Goal: Information Seeking & Learning: Learn about a topic

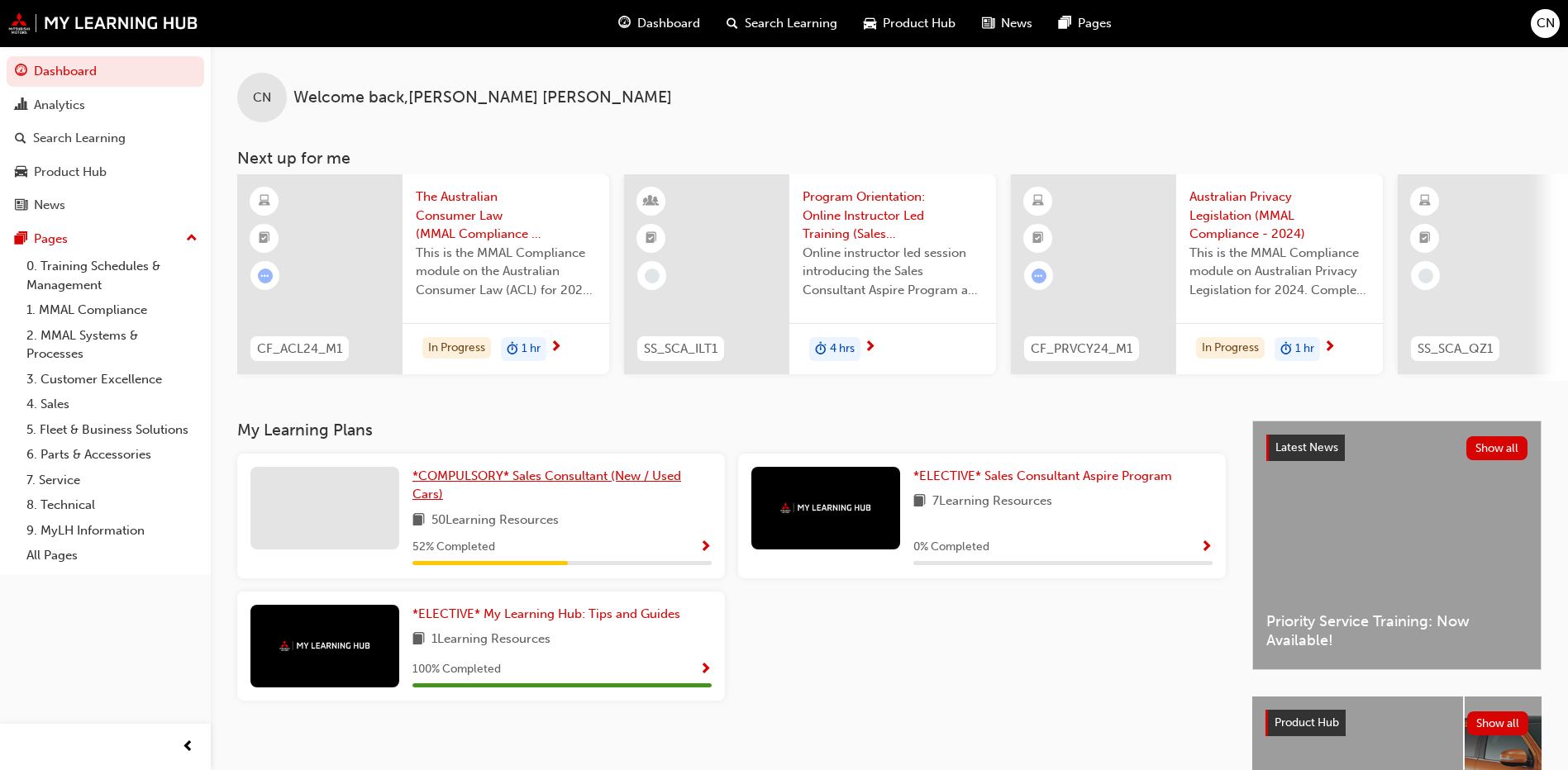
click at [635, 487] on span "*COMPULSORY* Sales Consultant (New / Used Cars)" at bounding box center [547, 485] width 269 height 33
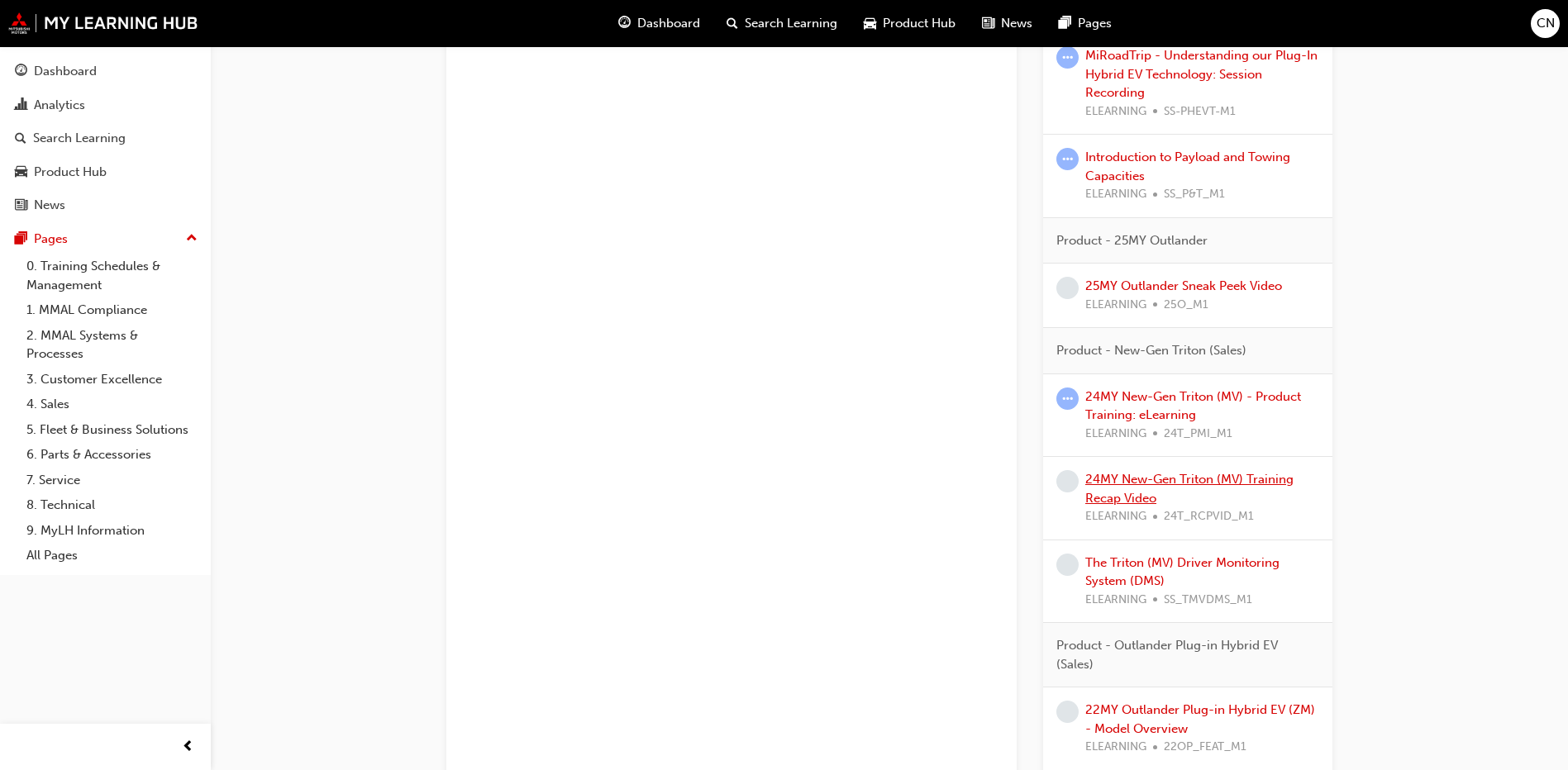
scroll to position [1736, 0]
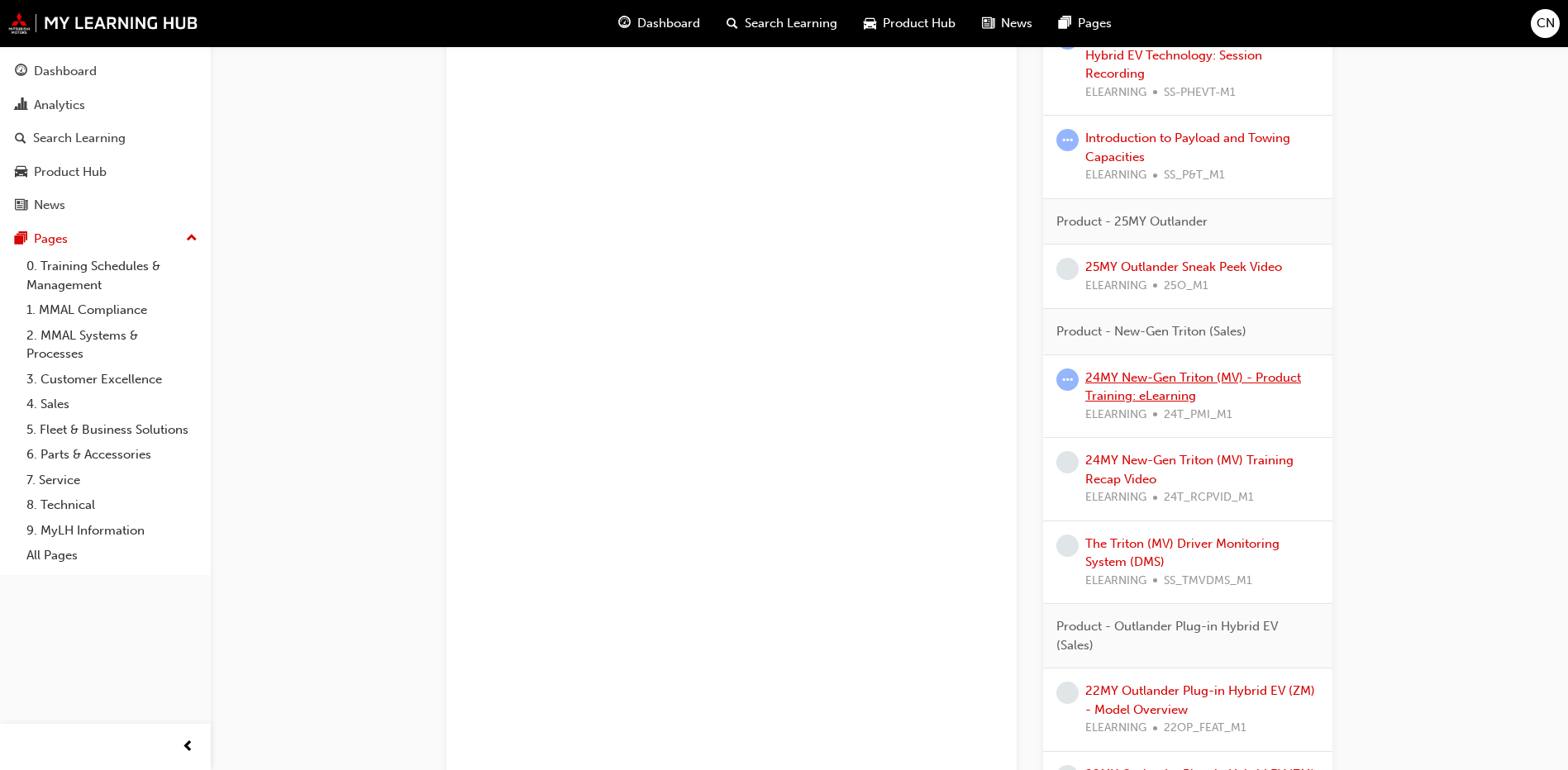
click at [1103, 391] on link "24MY New-Gen Triton (MV) - Product Training: eLearning" at bounding box center [1193, 387] width 216 height 33
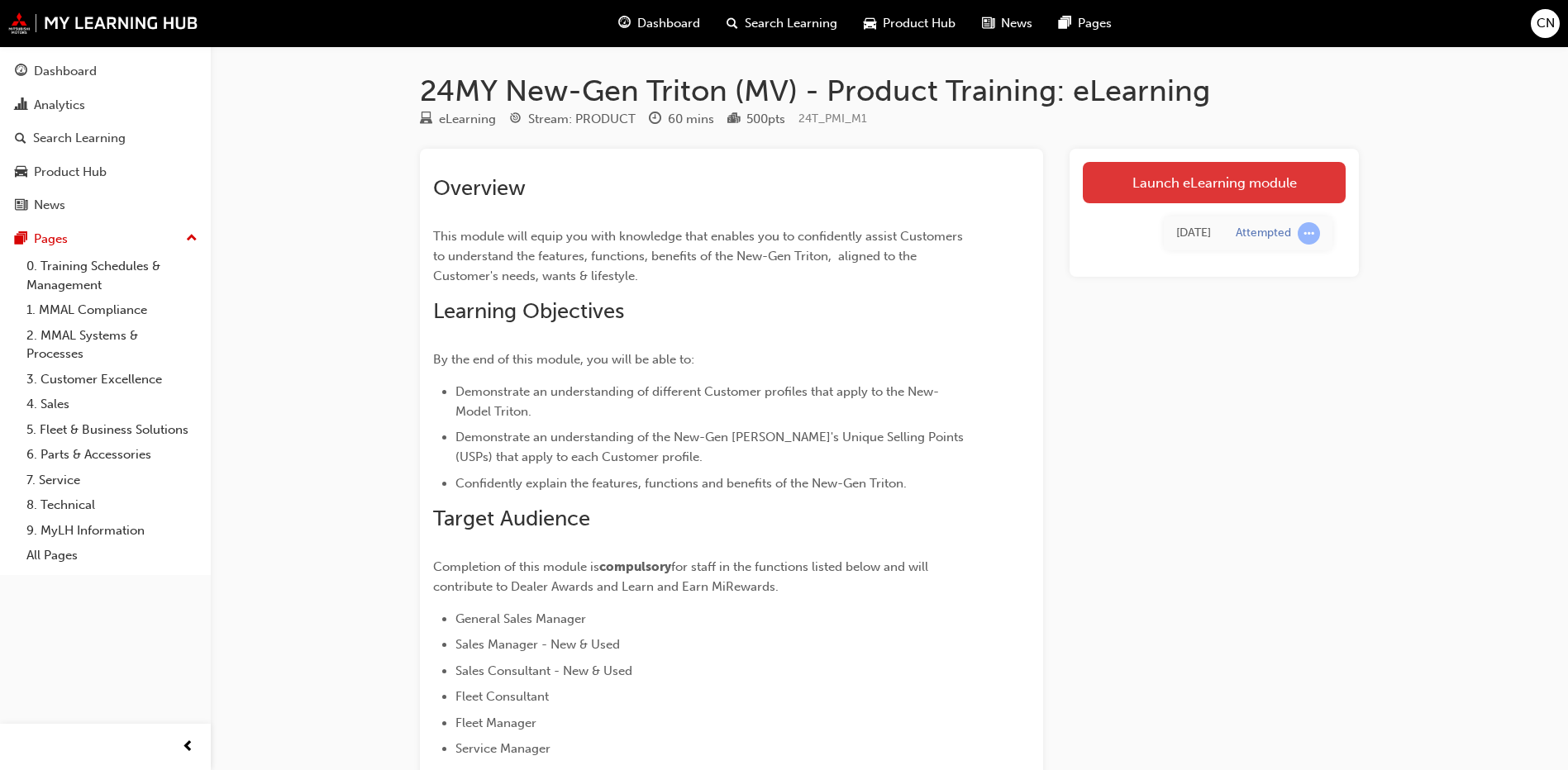
click at [1130, 189] on link "Launch eLearning module" at bounding box center [1214, 182] width 263 height 41
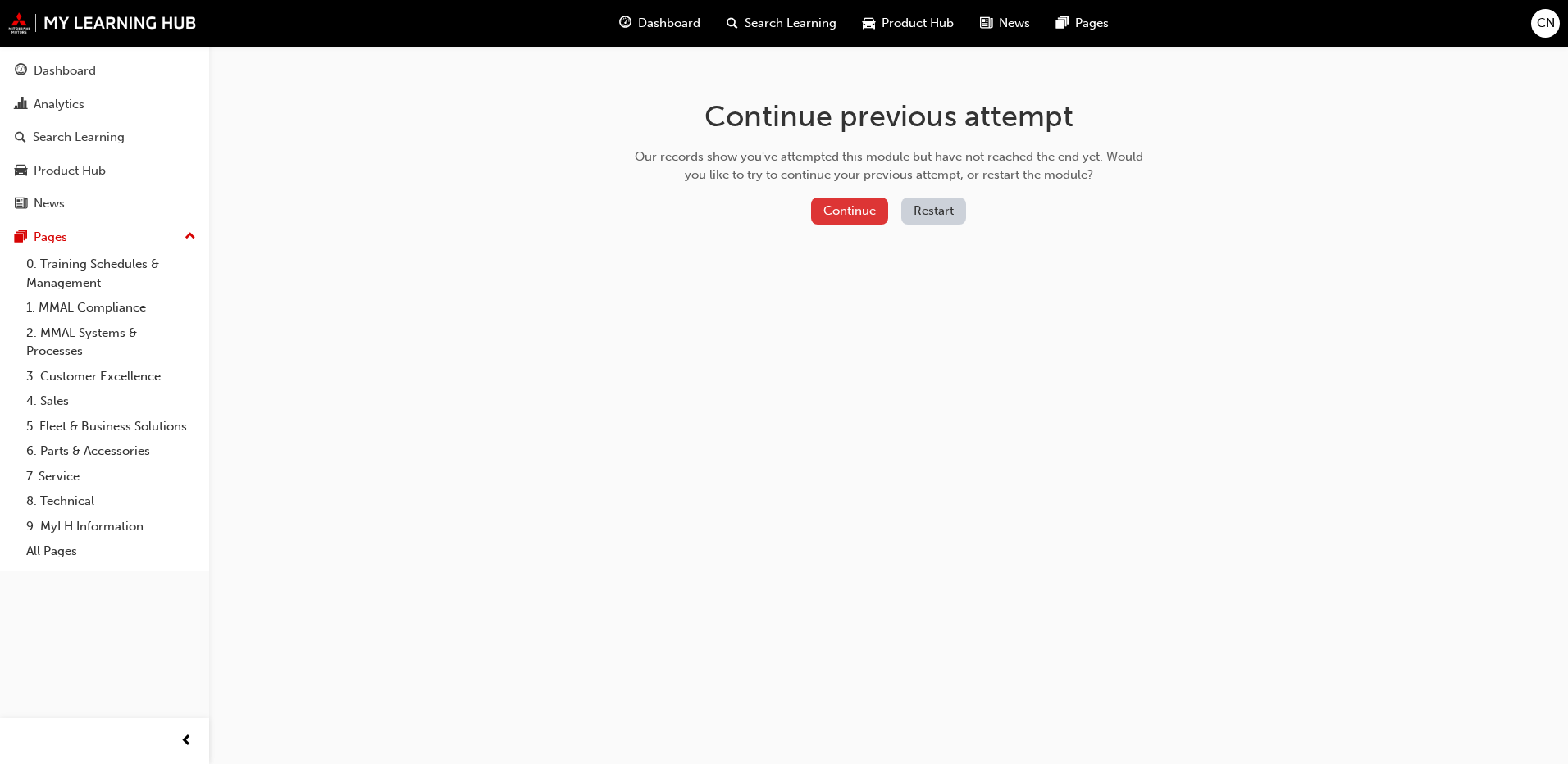
click at [868, 212] on button "Continue" at bounding box center [849, 210] width 77 height 27
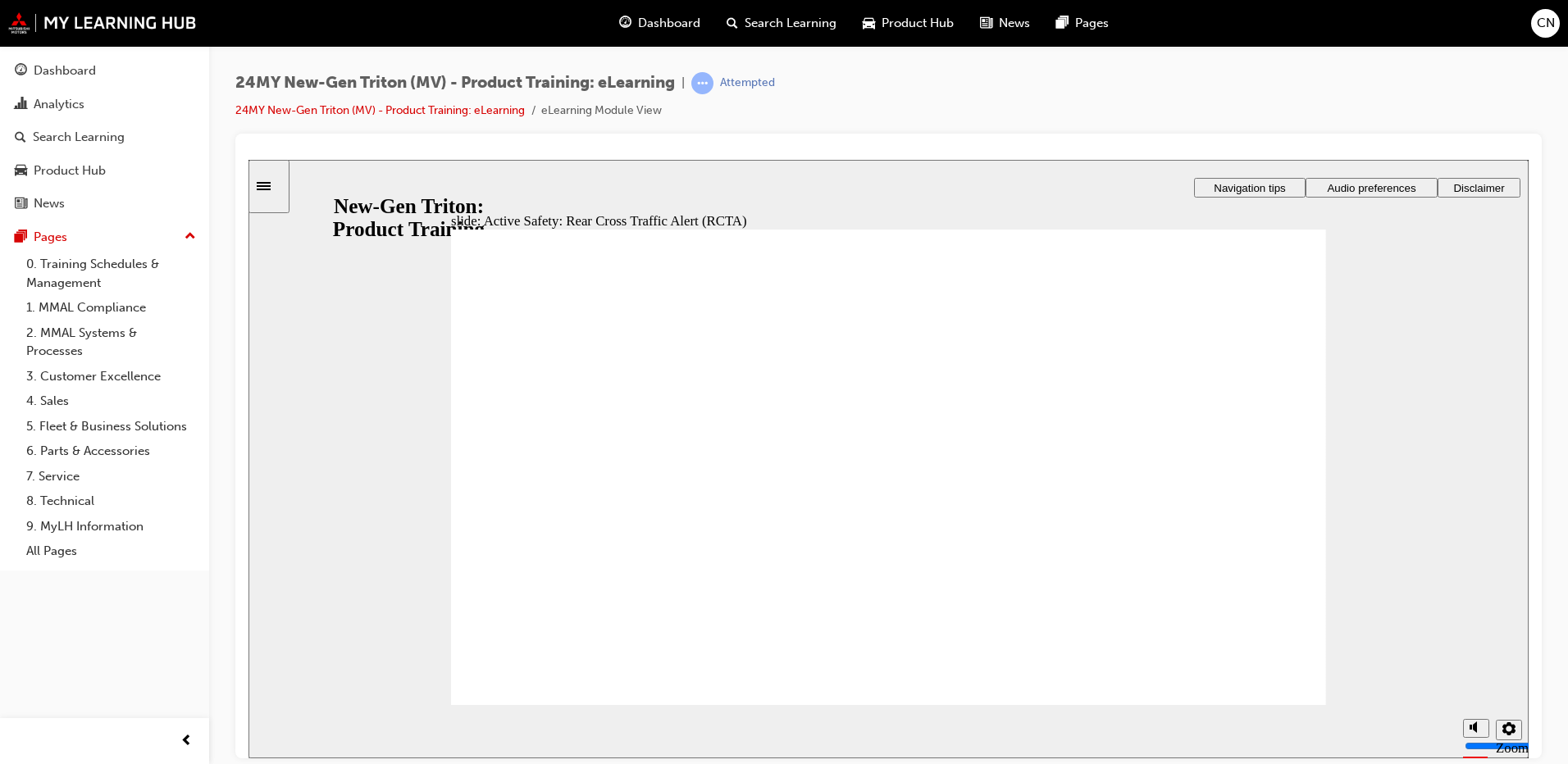
drag, startPoint x: 1397, startPoint y: 0, endPoint x: 1479, endPoint y: 102, distance: 130.9
click at [1479, 102] on div "24MY New-Gen Triton (MV) - Product Training: eLearning | Attempted 24MY New-Gen…" at bounding box center [888, 102] width 1306 height 62
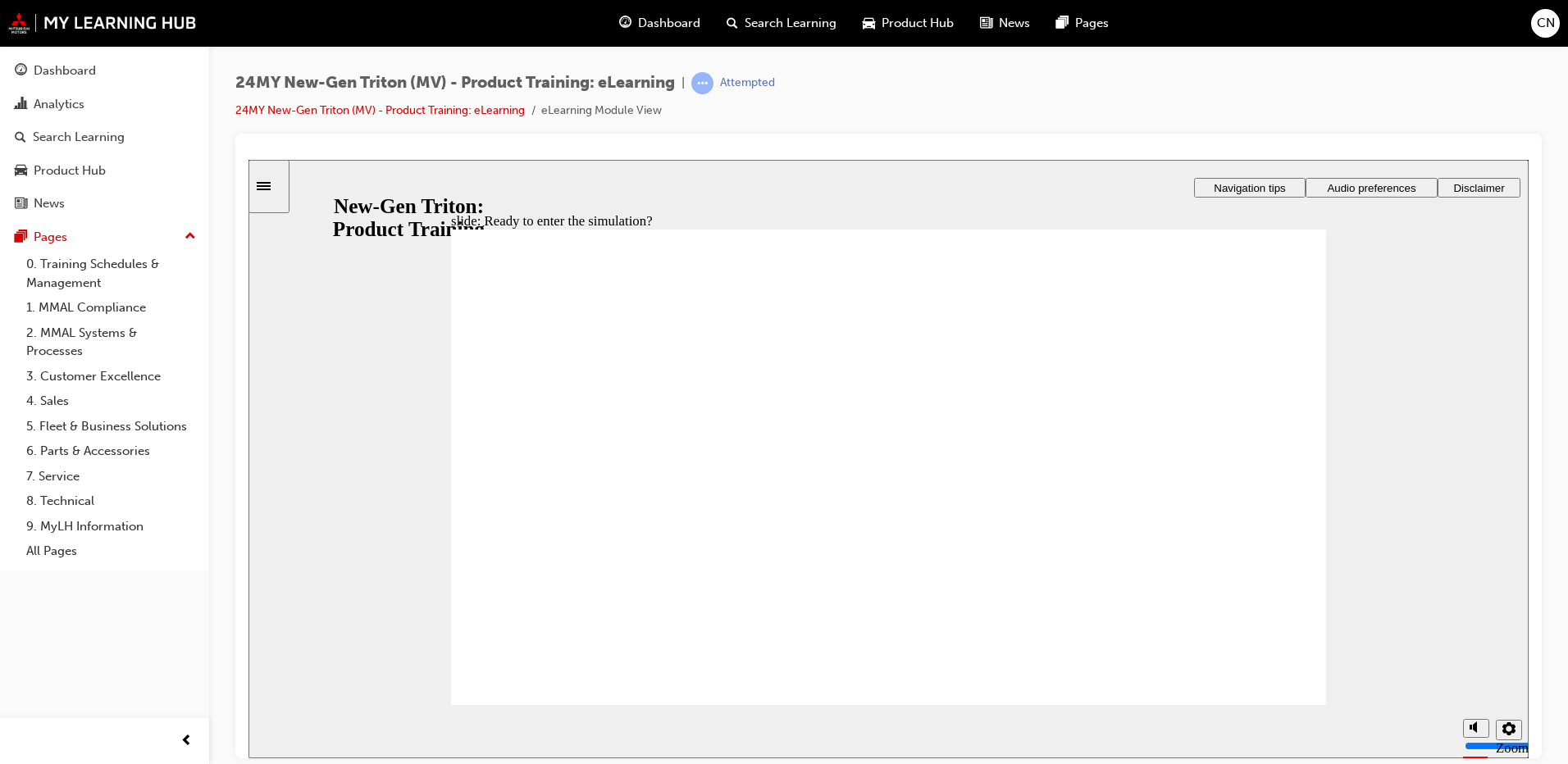
checkbox input "true"
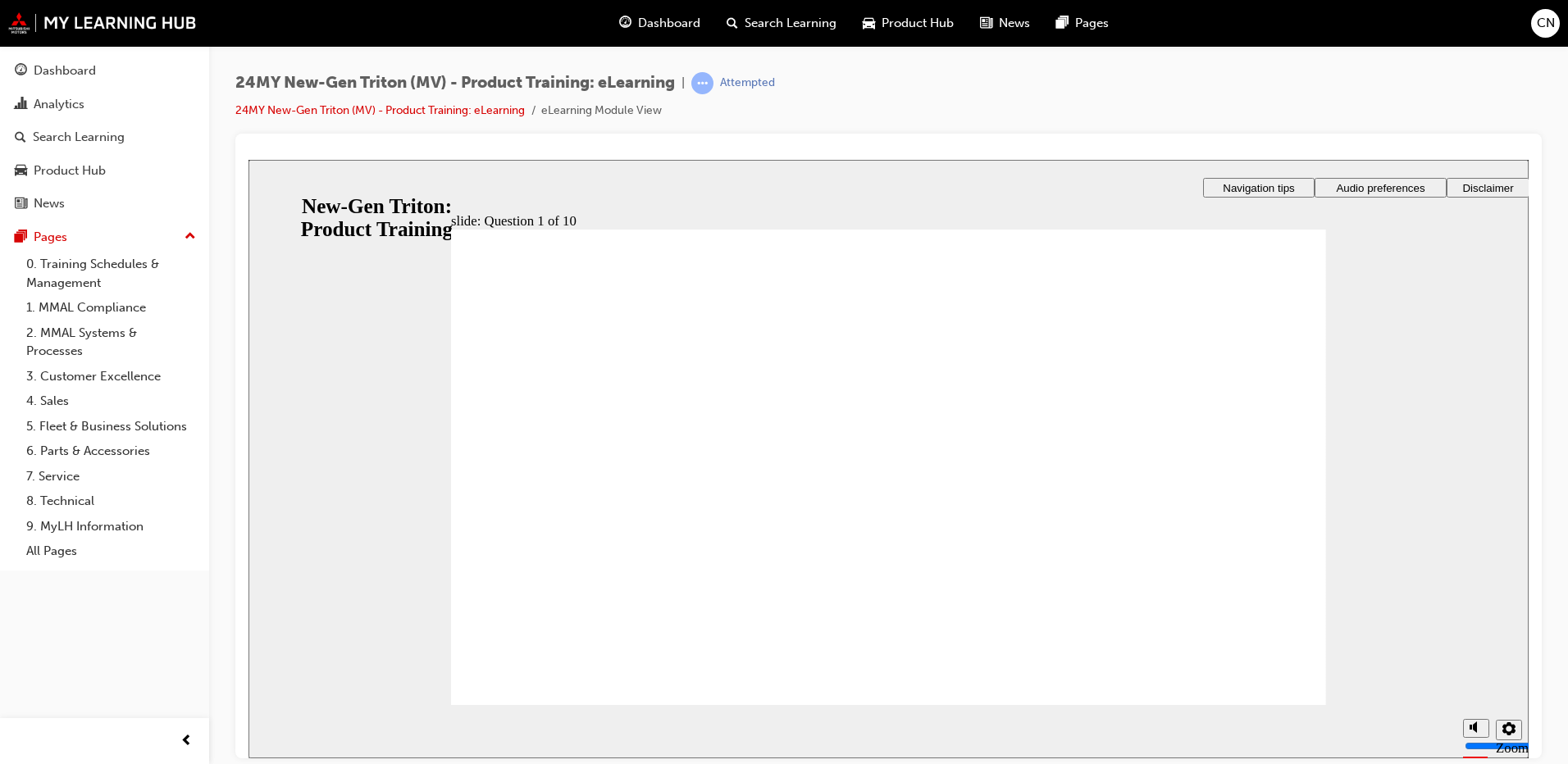
radio input "true"
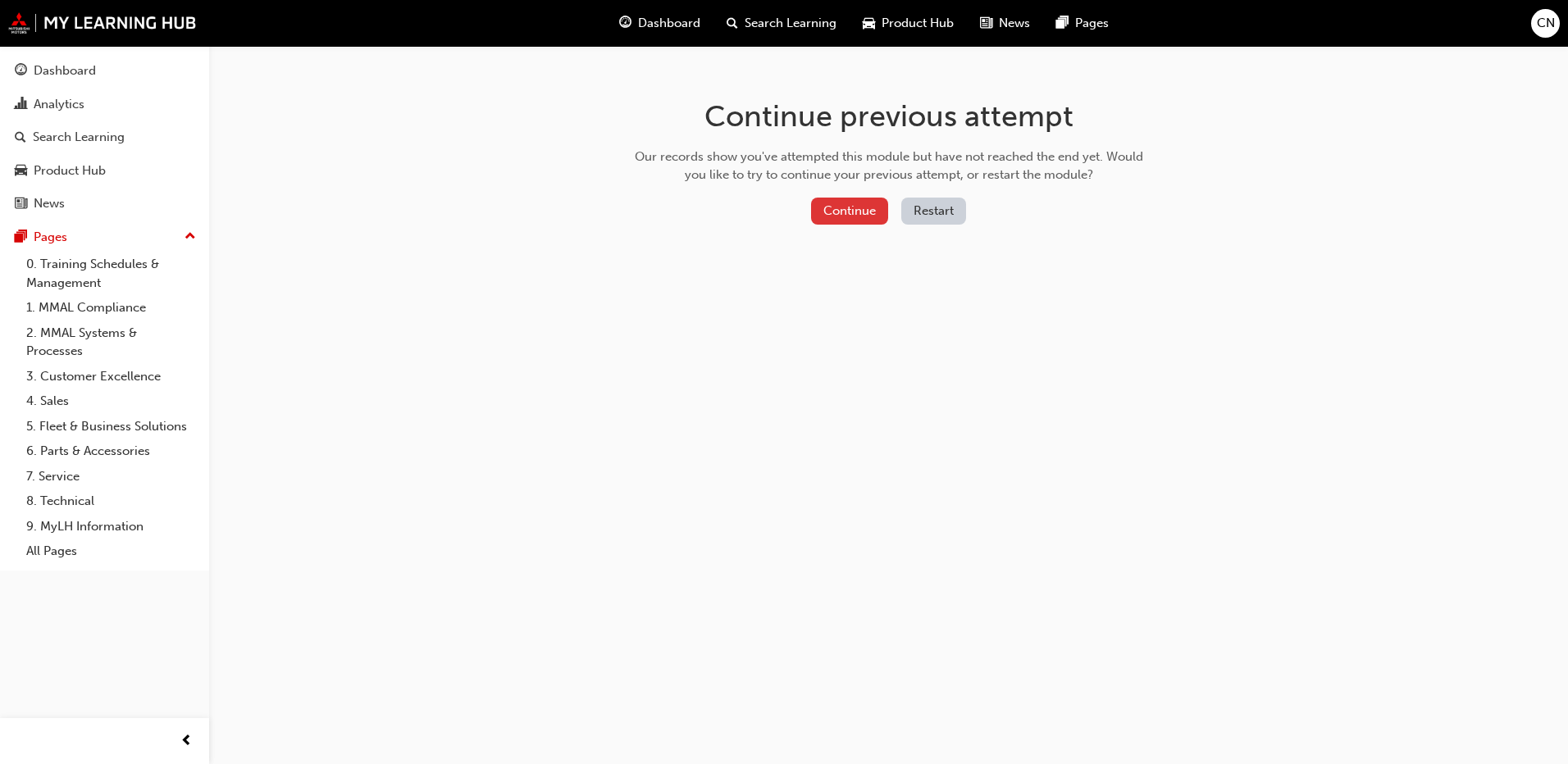
click at [835, 213] on button "Continue" at bounding box center [849, 210] width 77 height 27
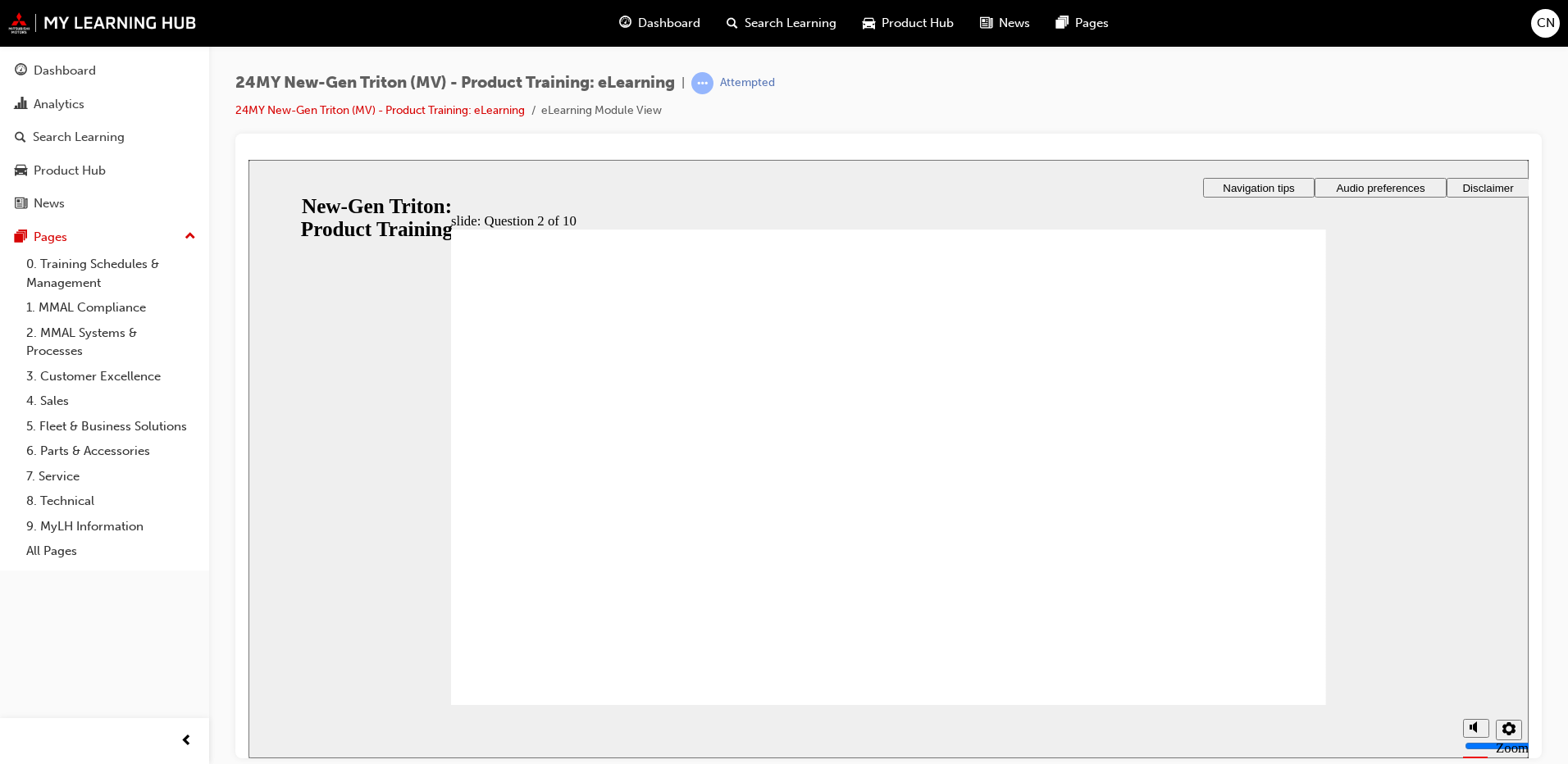
radio input "true"
checkbox input "true"
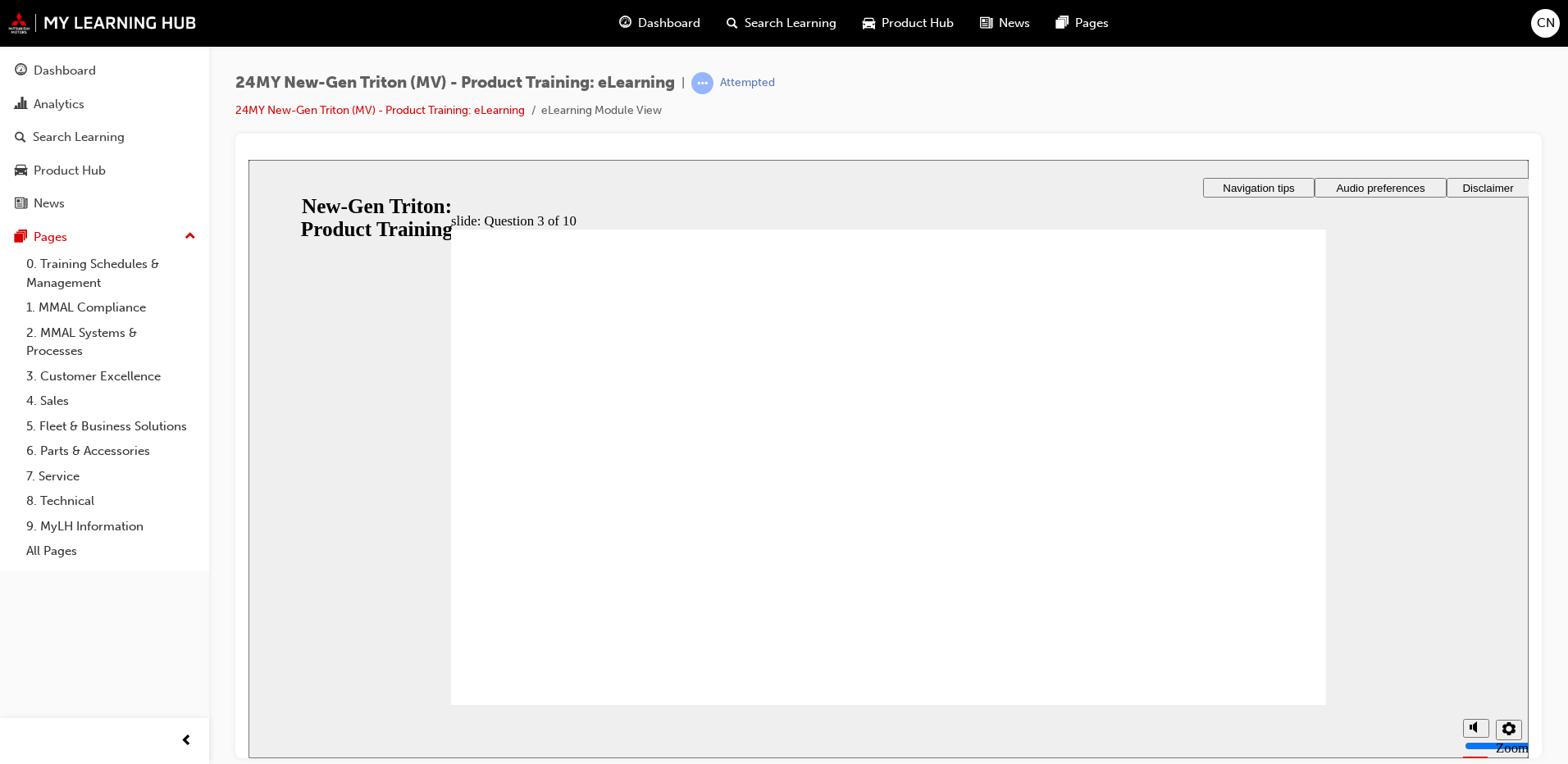
checkbox input "true"
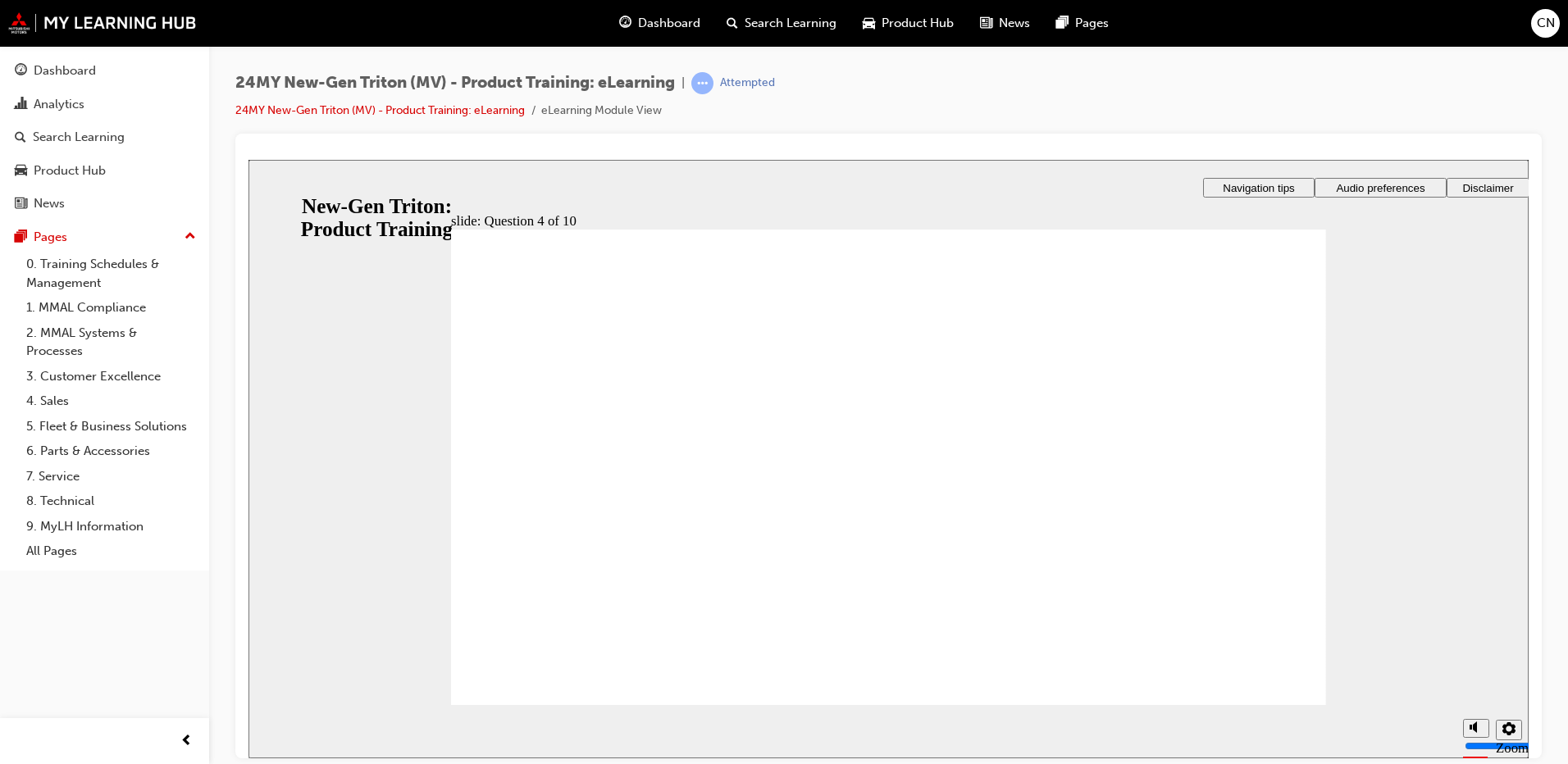
checkbox input "true"
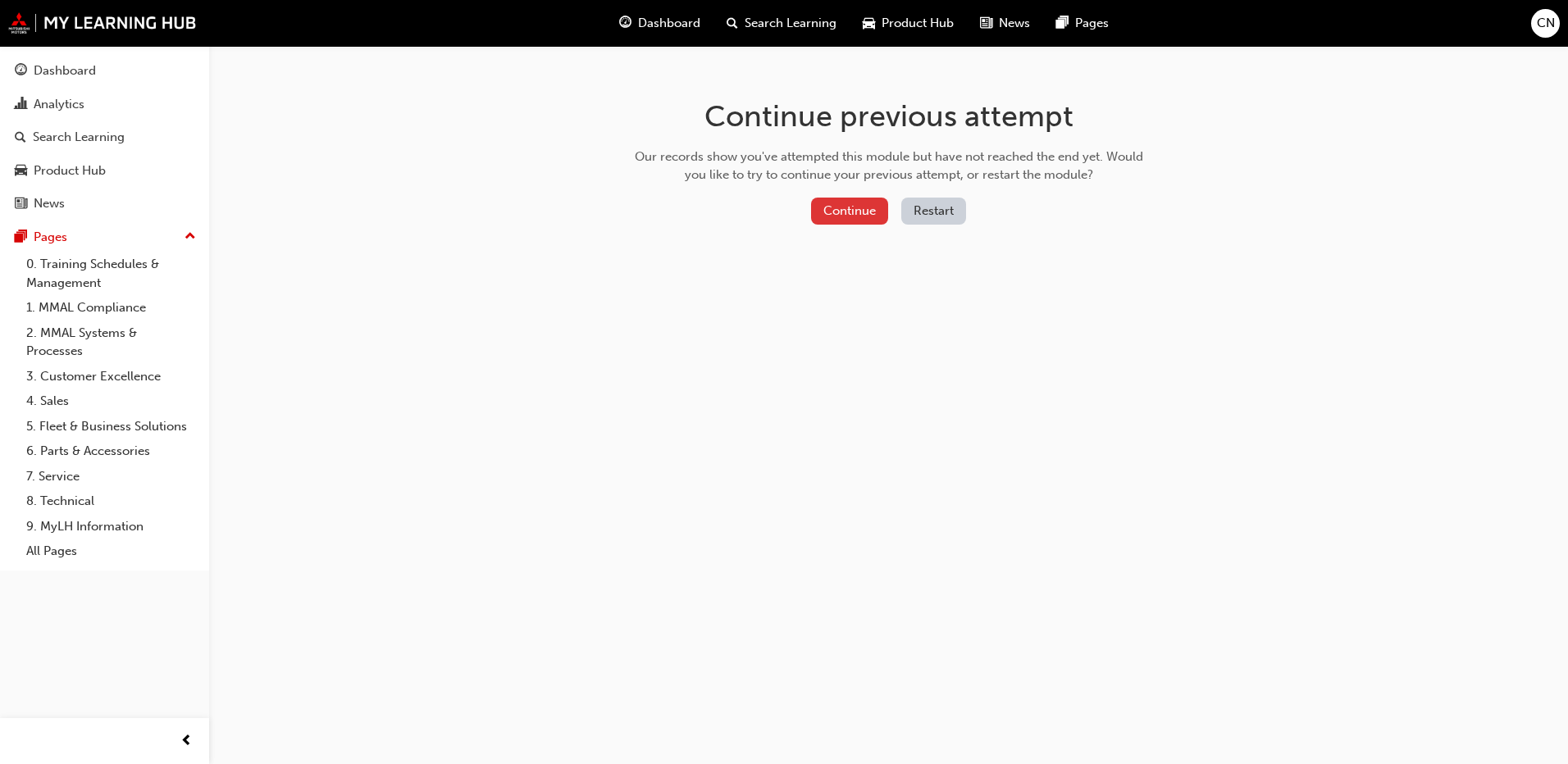
click at [838, 208] on button "Continue" at bounding box center [849, 210] width 77 height 27
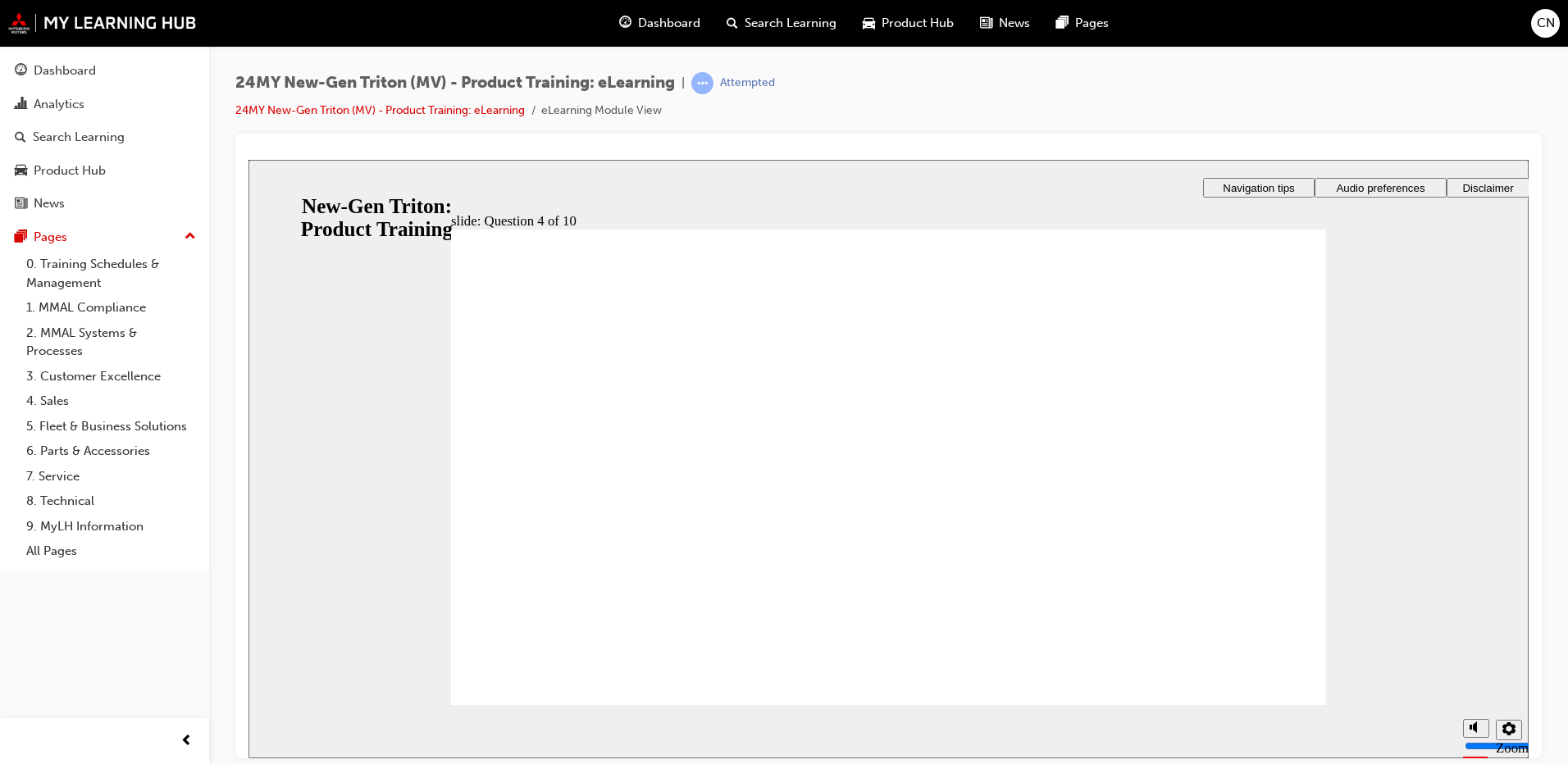
checkbox input "true"
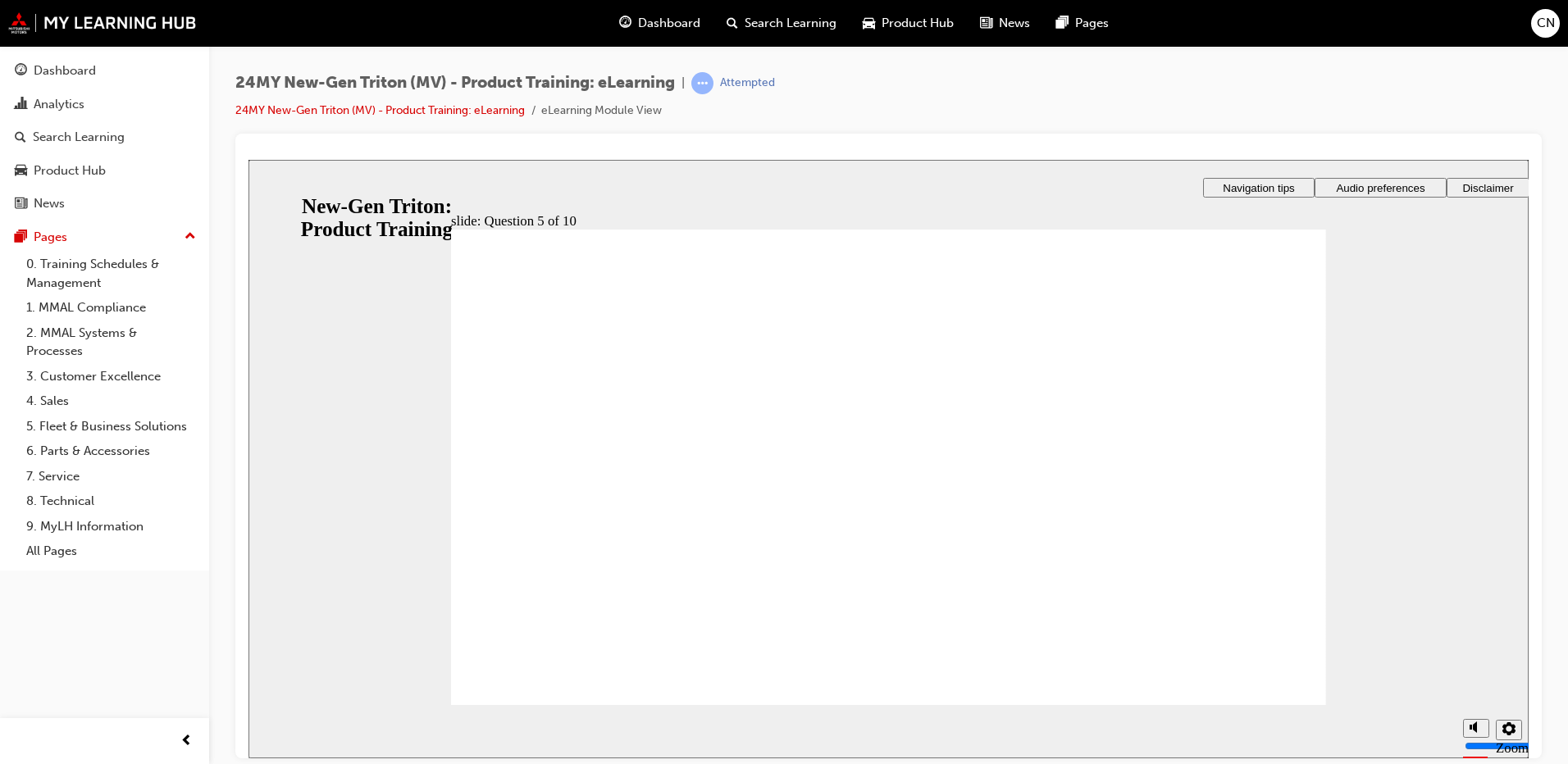
checkbox input "true"
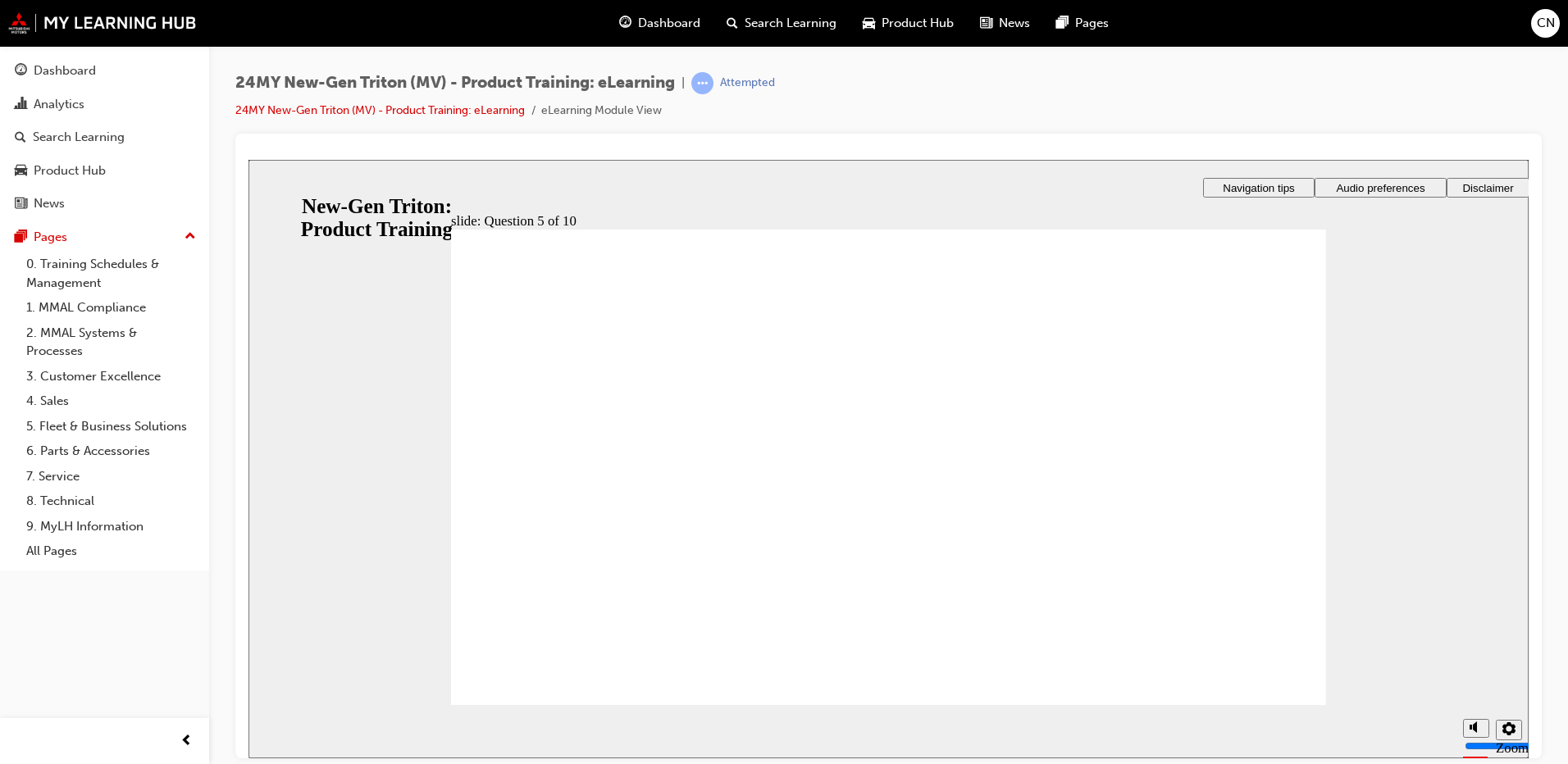
radio input "true"
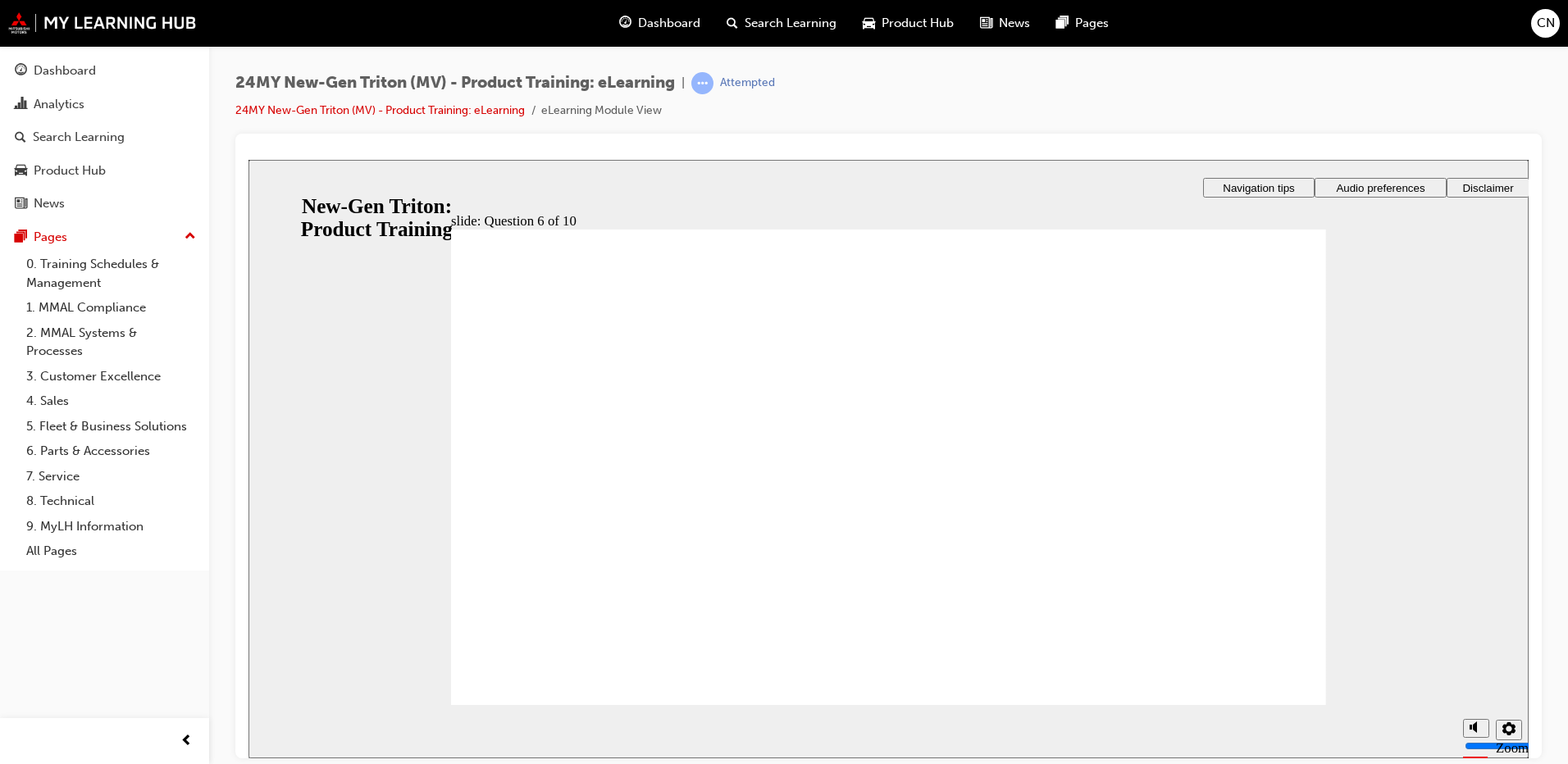
checkbox input "true"
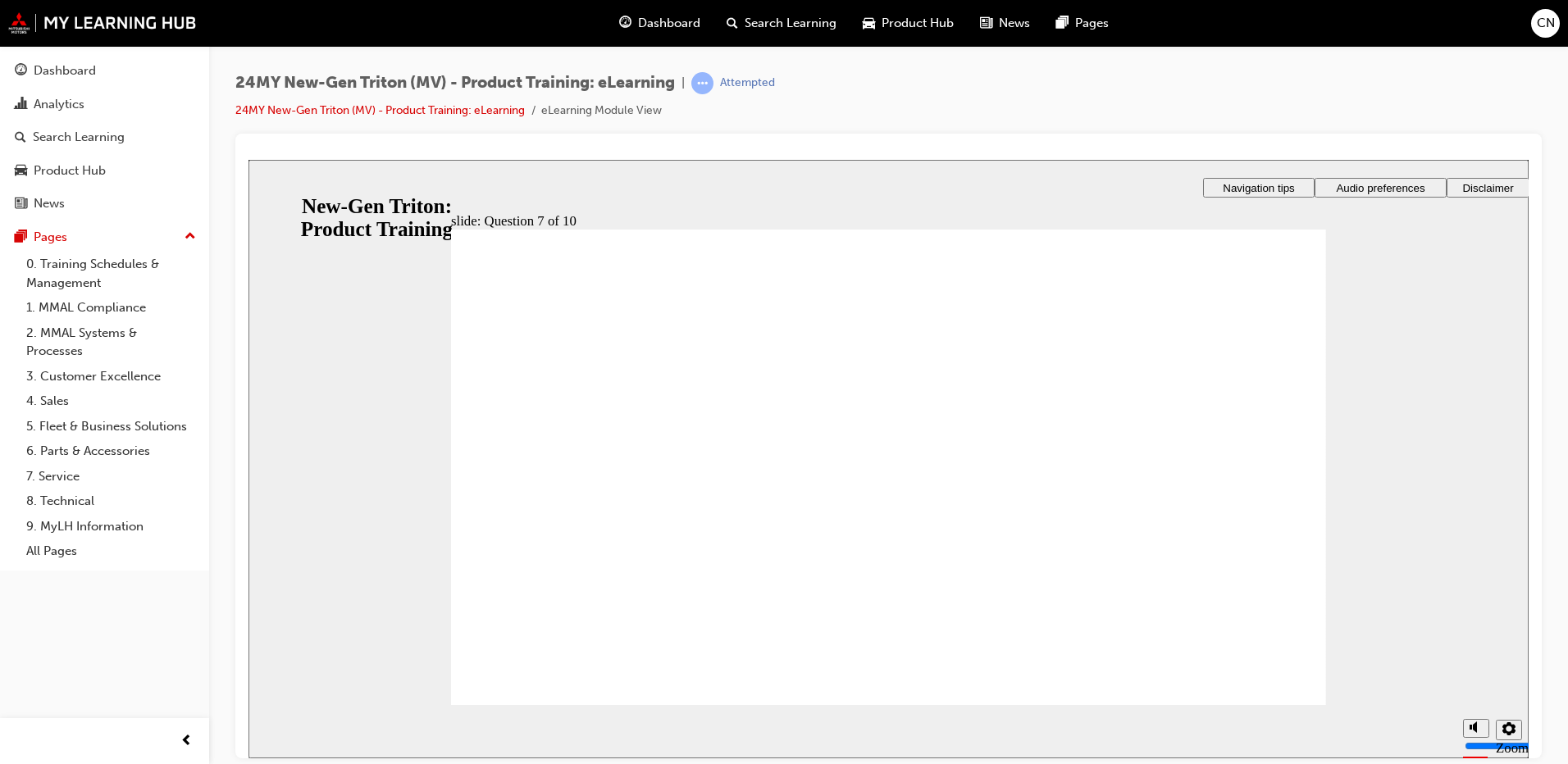
radio input "true"
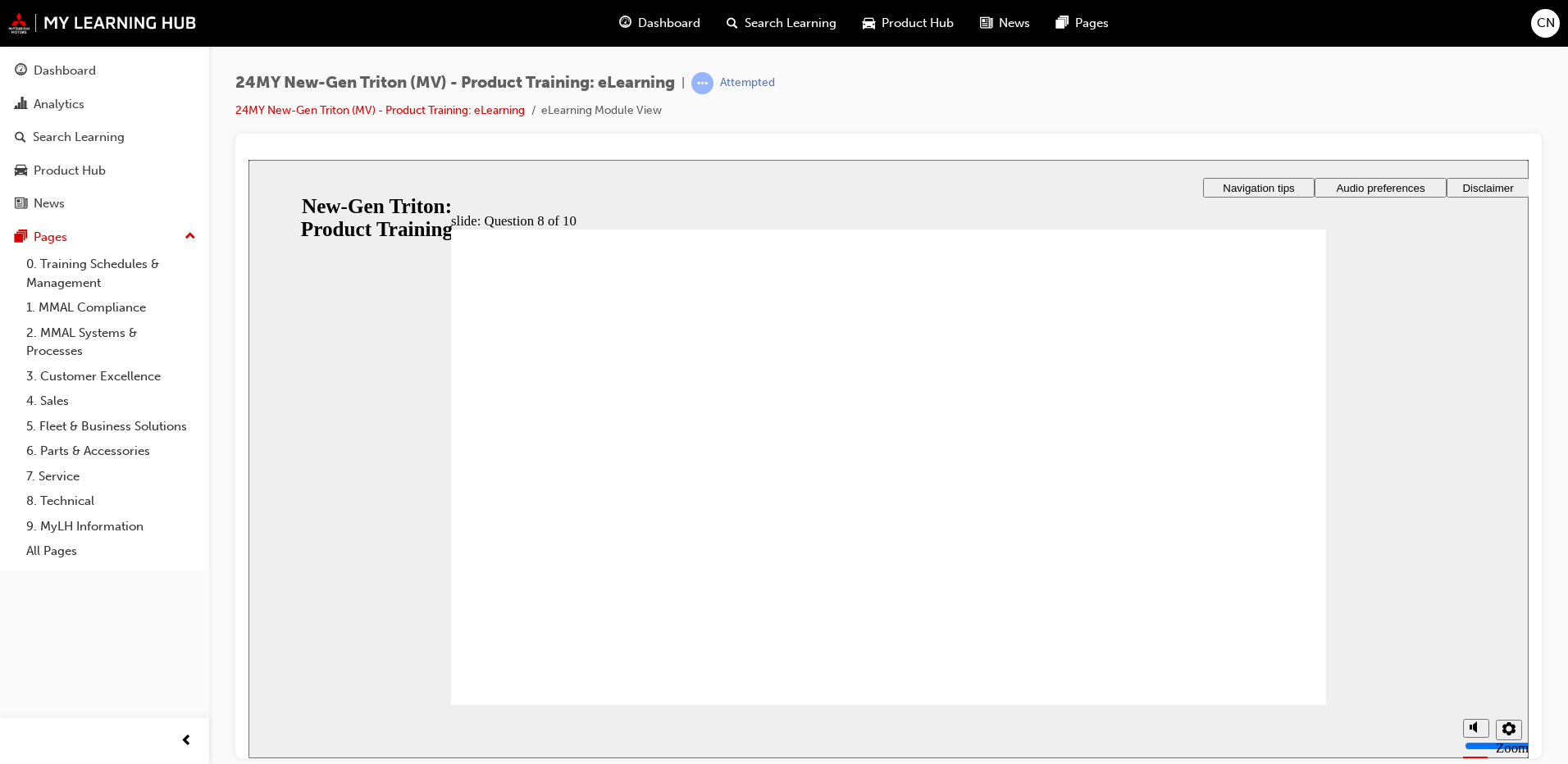
radio input "true"
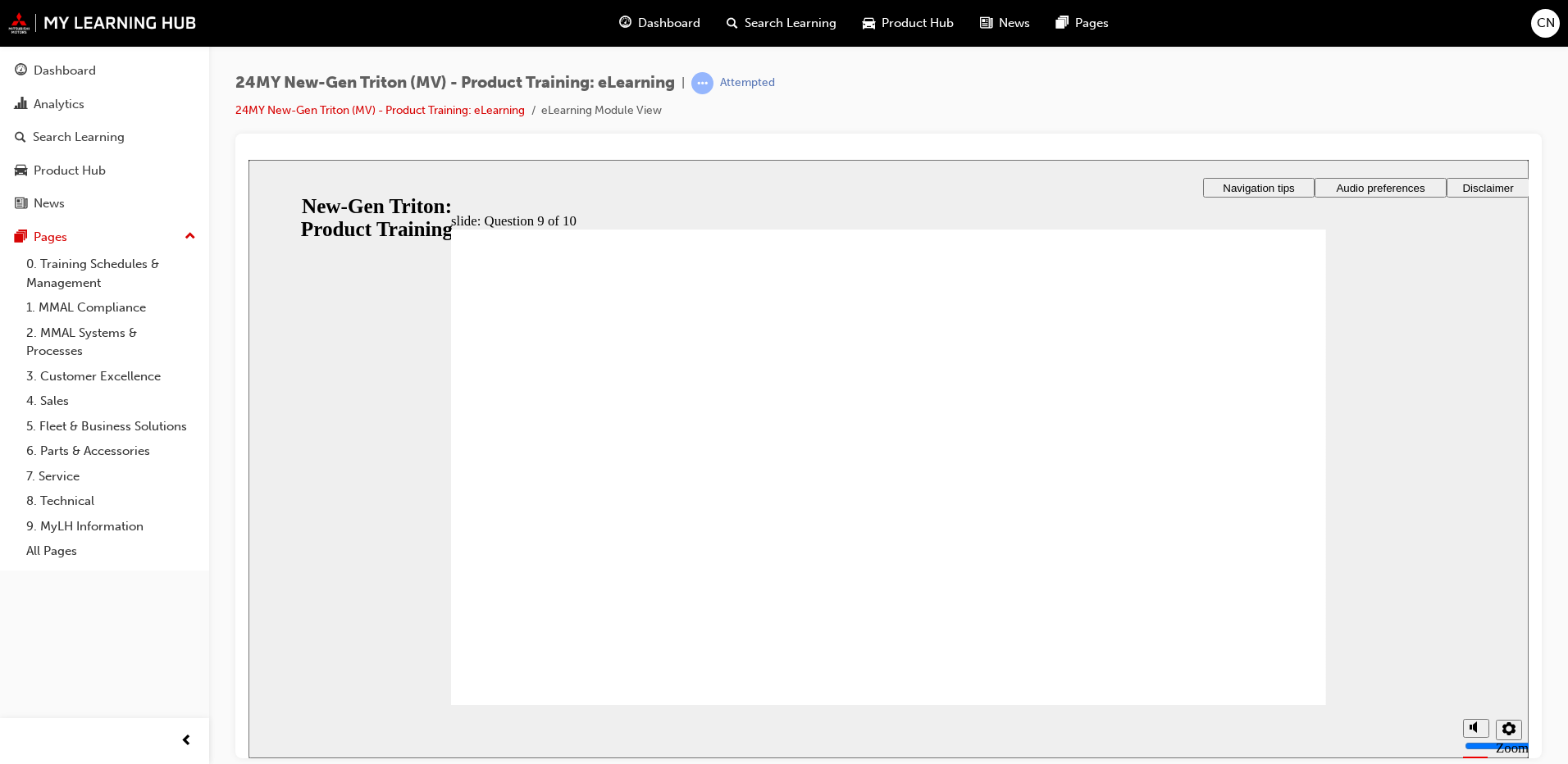
radio input "true"
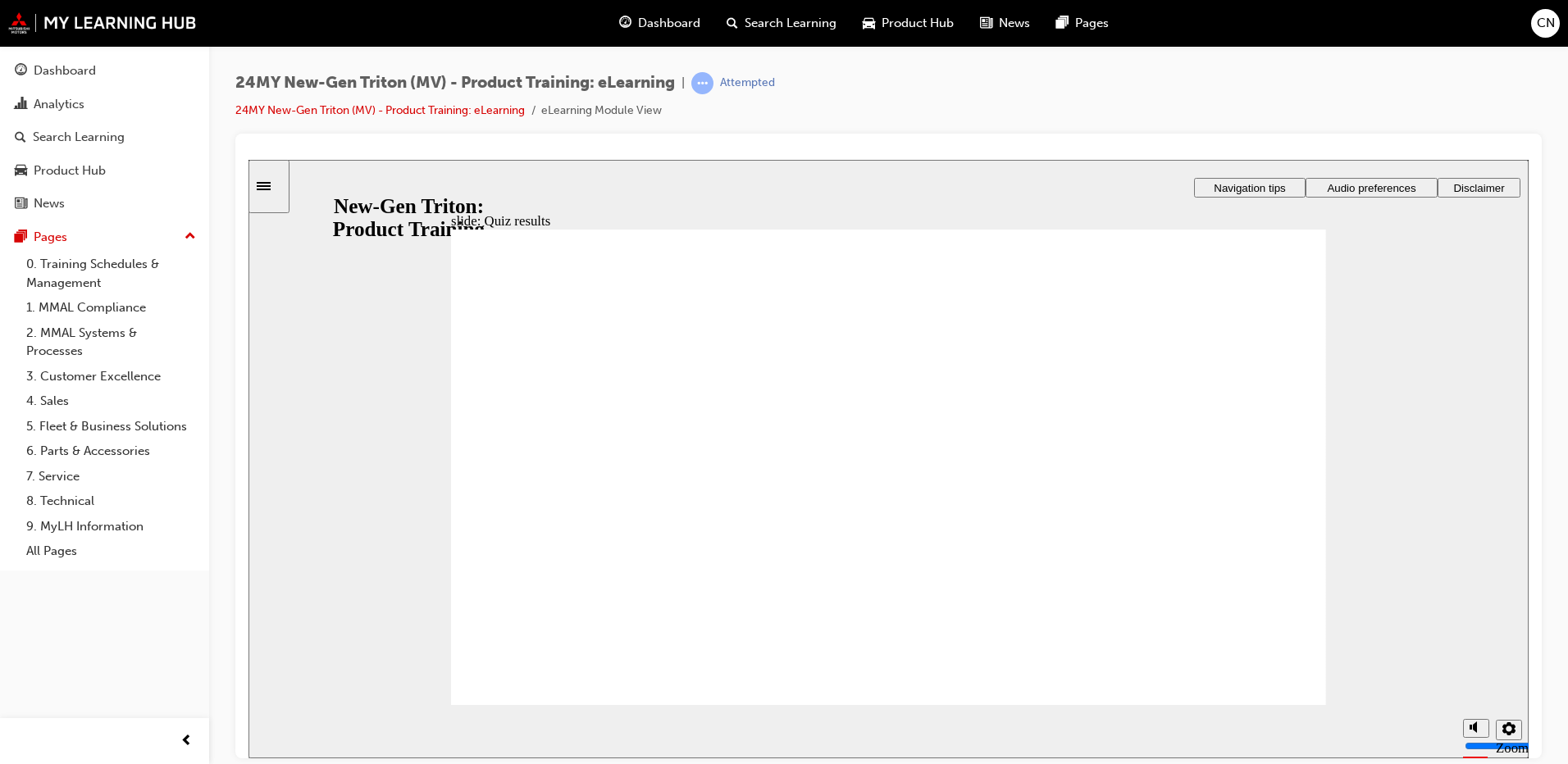
checkbox input "true"
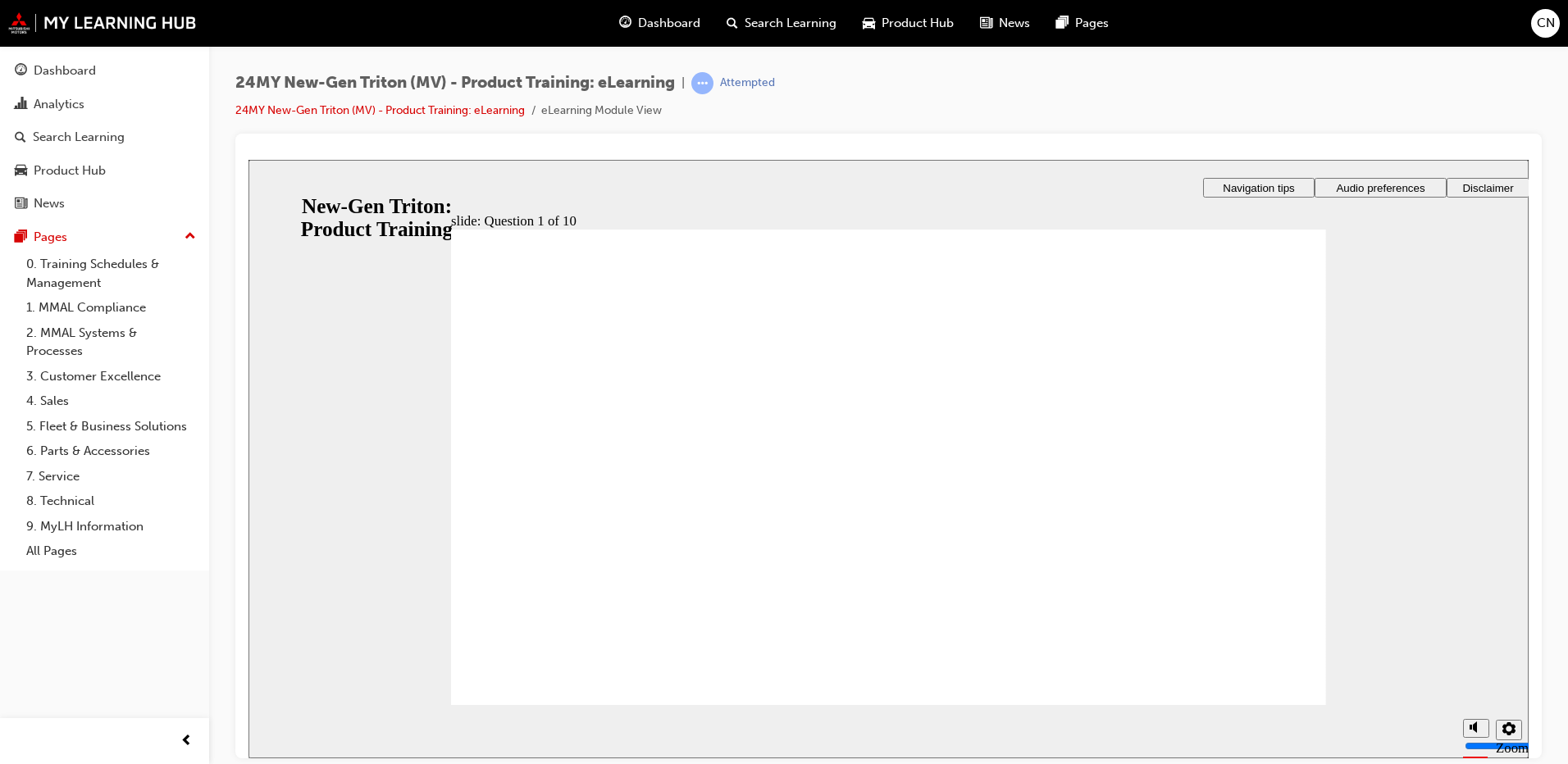
radio input "true"
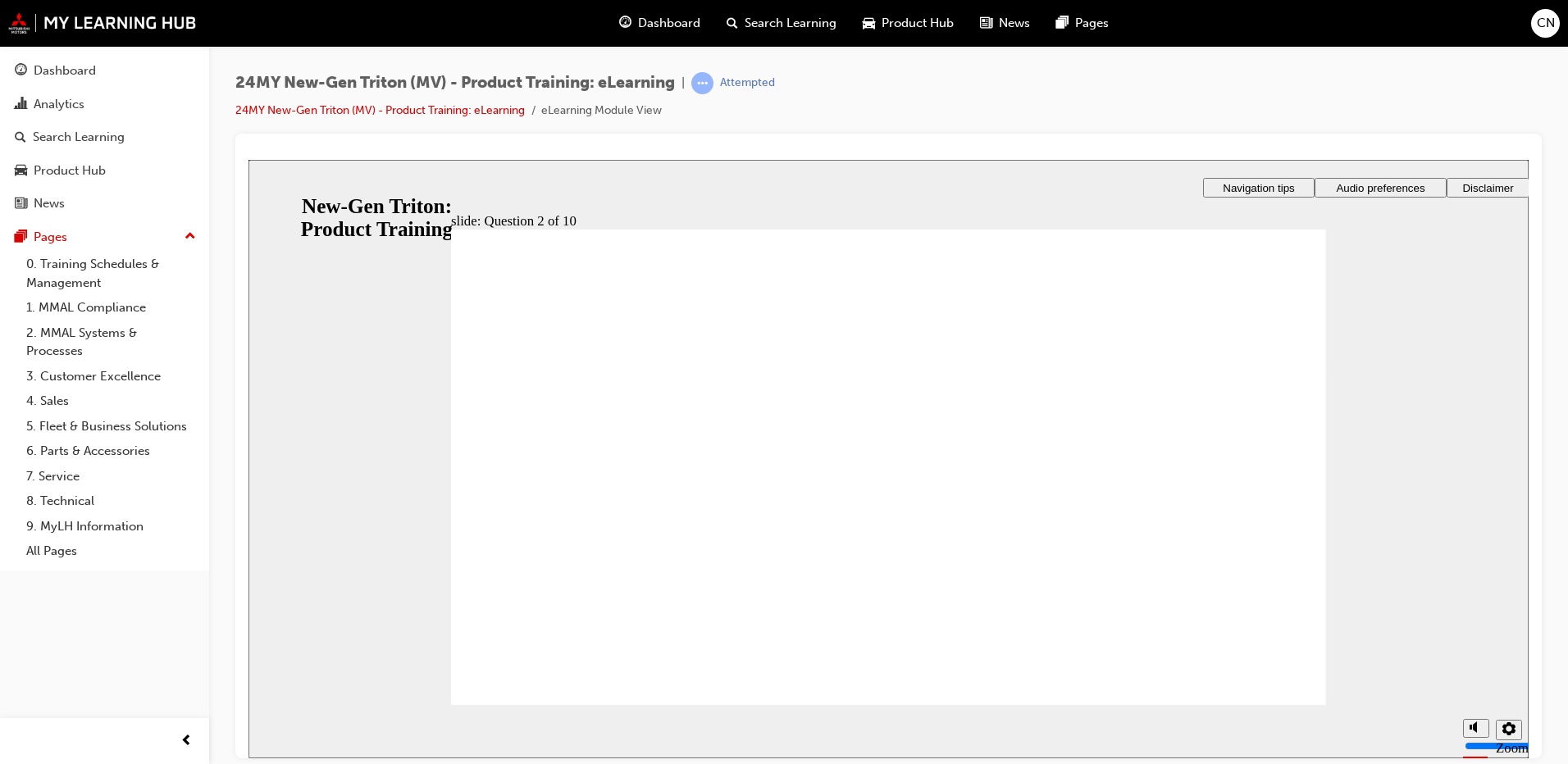
checkbox input "true"
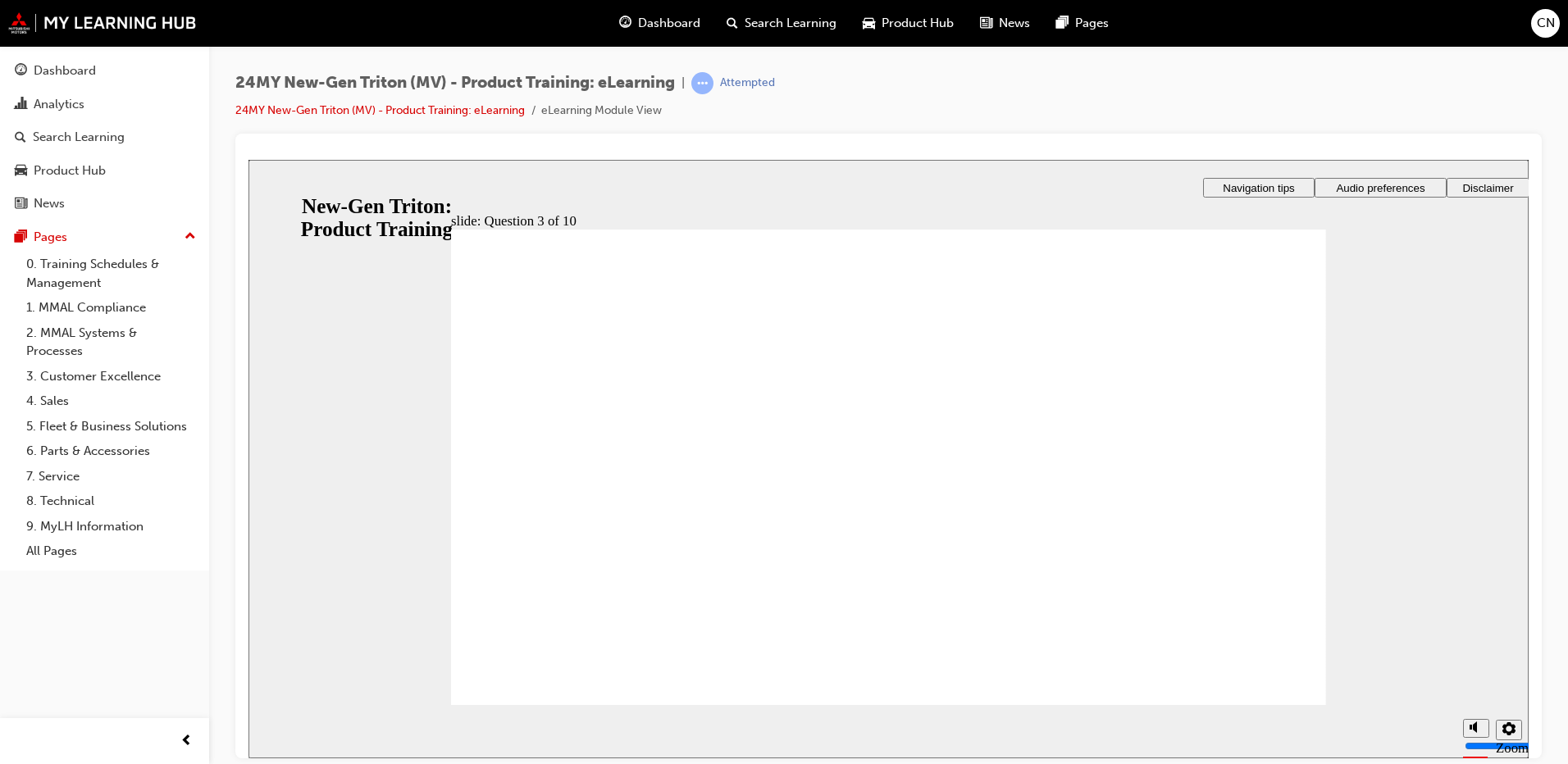
checkbox input "true"
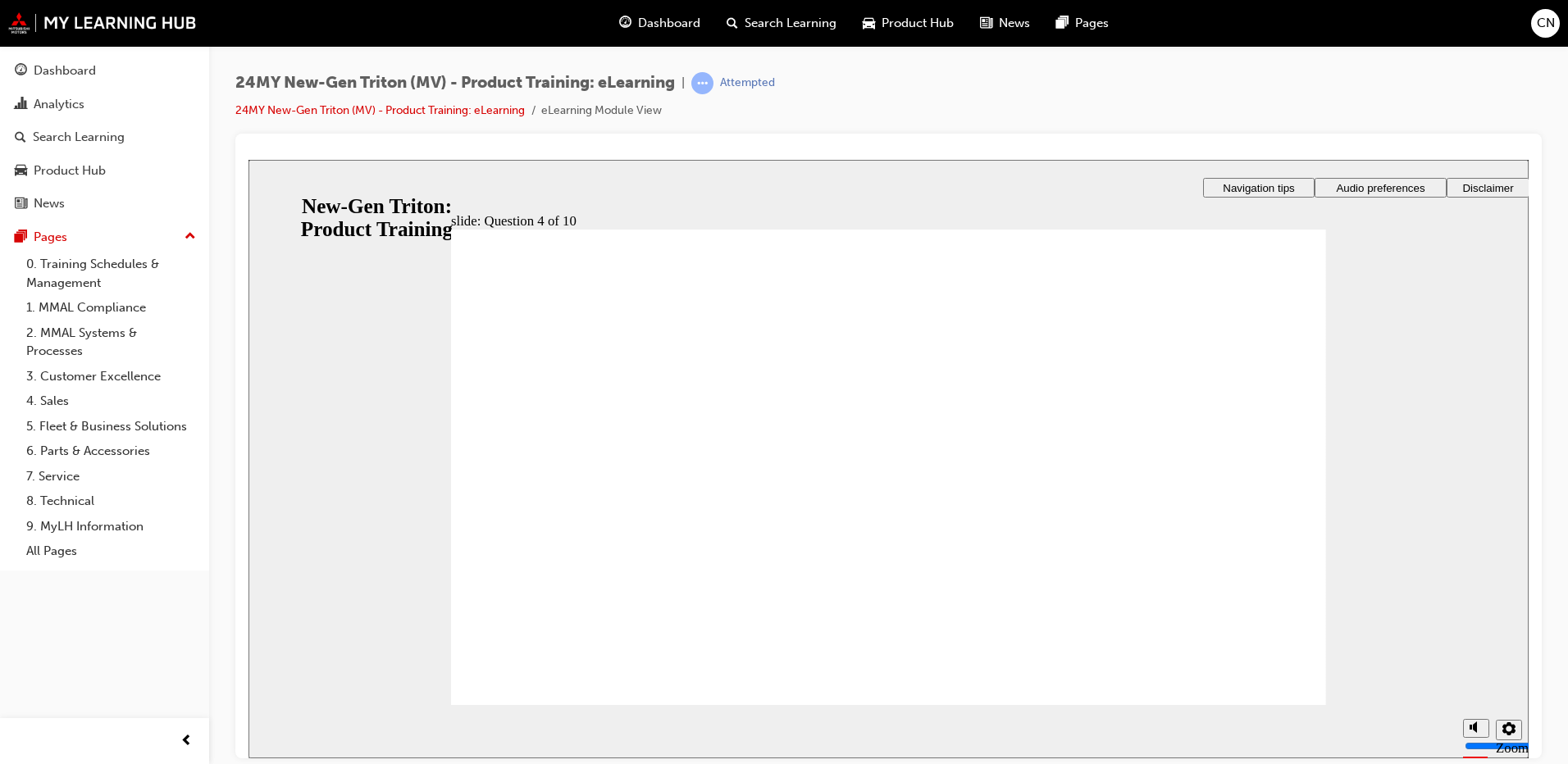
checkbox input "true"
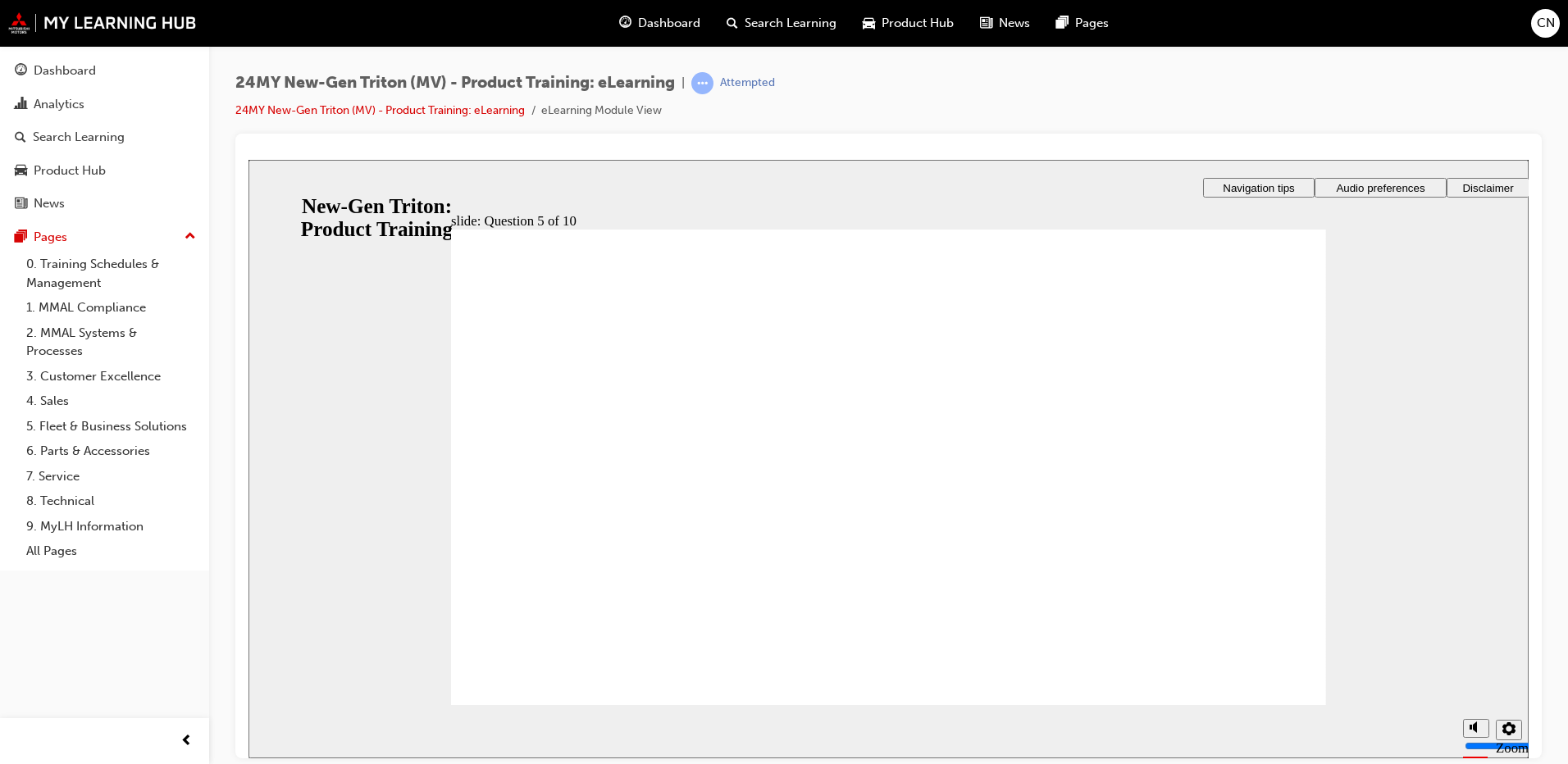
checkbox input "true"
drag, startPoint x: 498, startPoint y: 503, endPoint x: 493, endPoint y: 542, distance: 39.3
checkbox input "true"
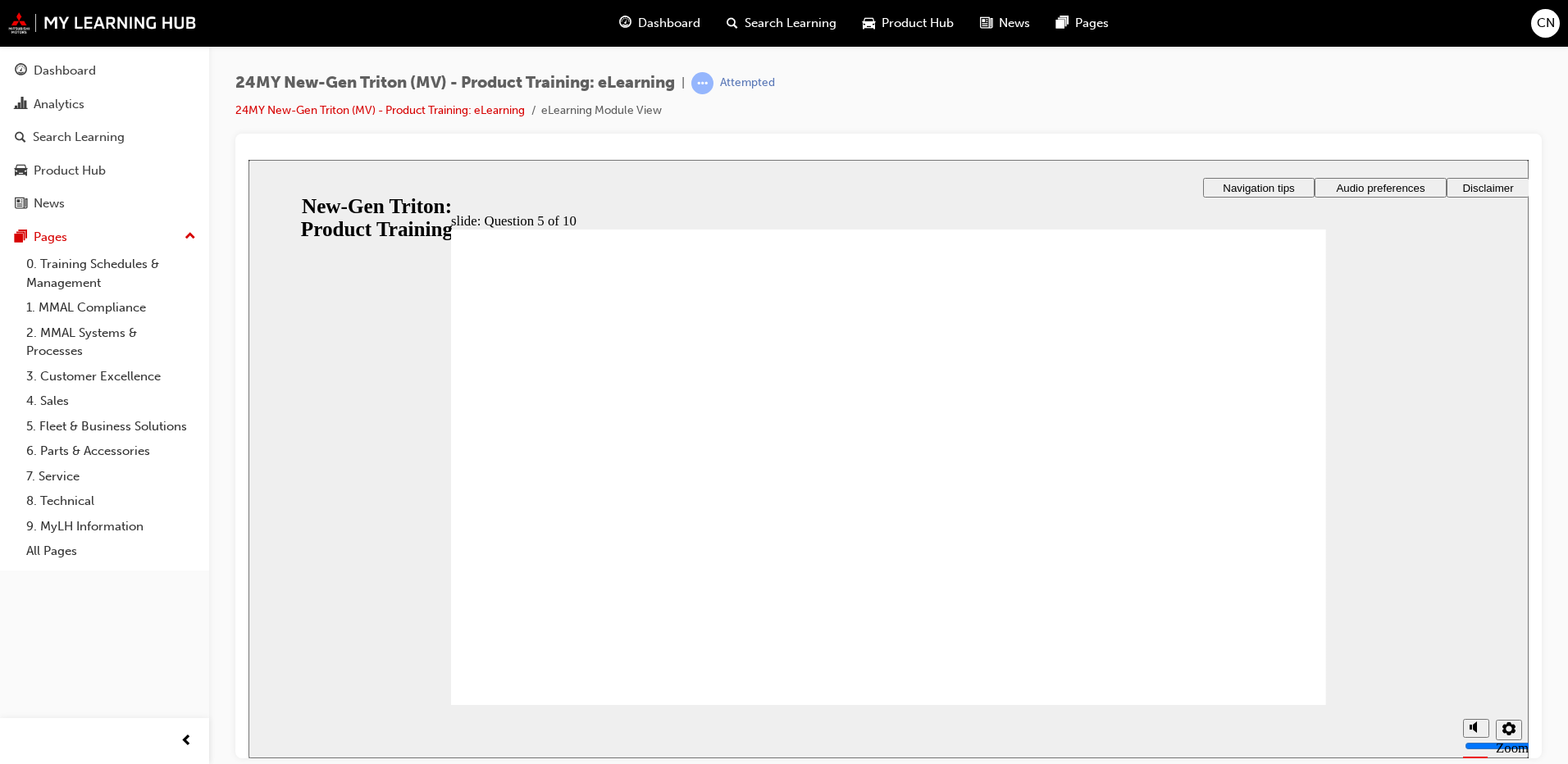
click at [65, 57] on link "Dashboard" at bounding box center [104, 70] width 196 height 30
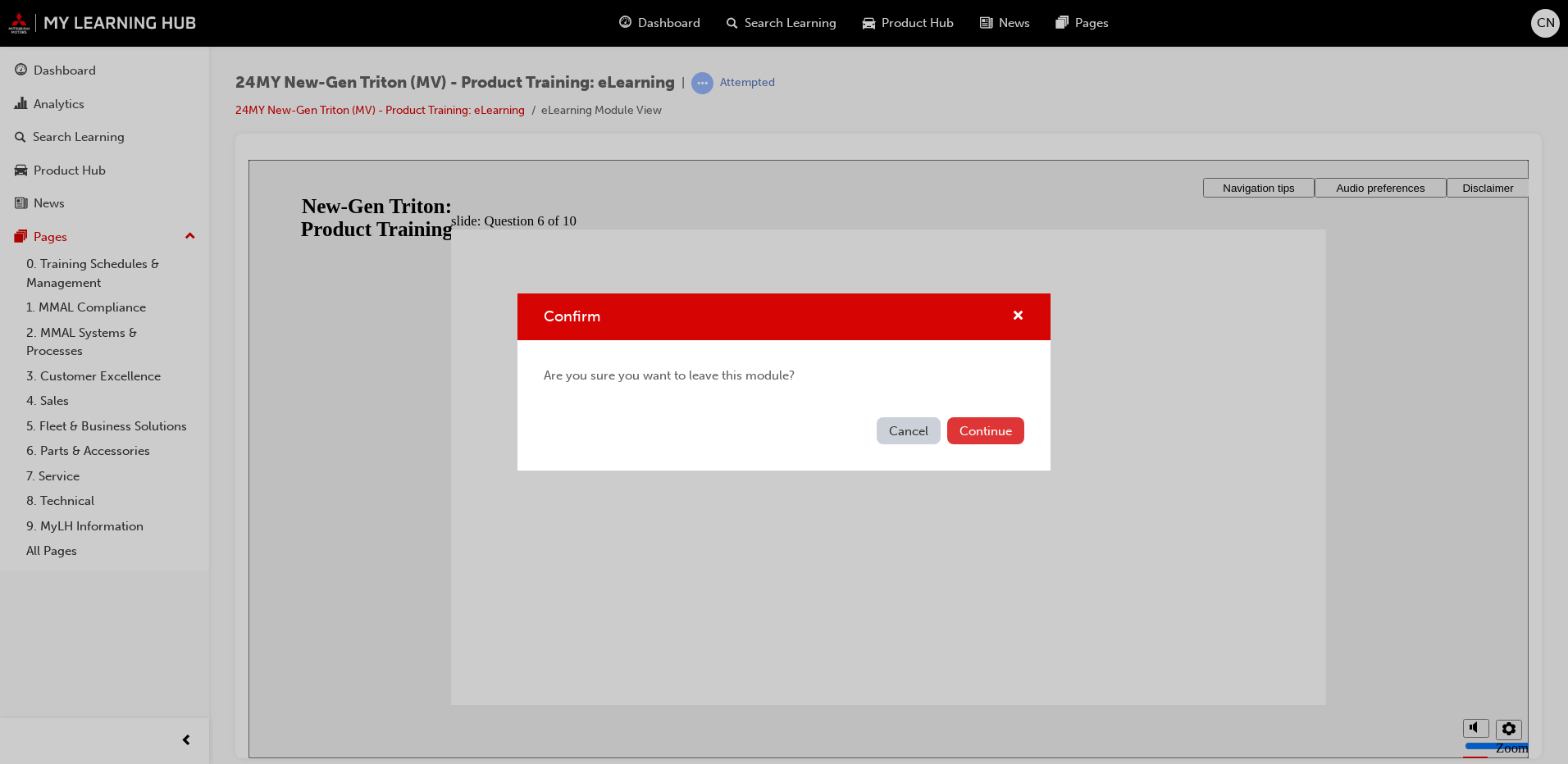
click at [993, 439] on button "Continue" at bounding box center [986, 430] width 77 height 27
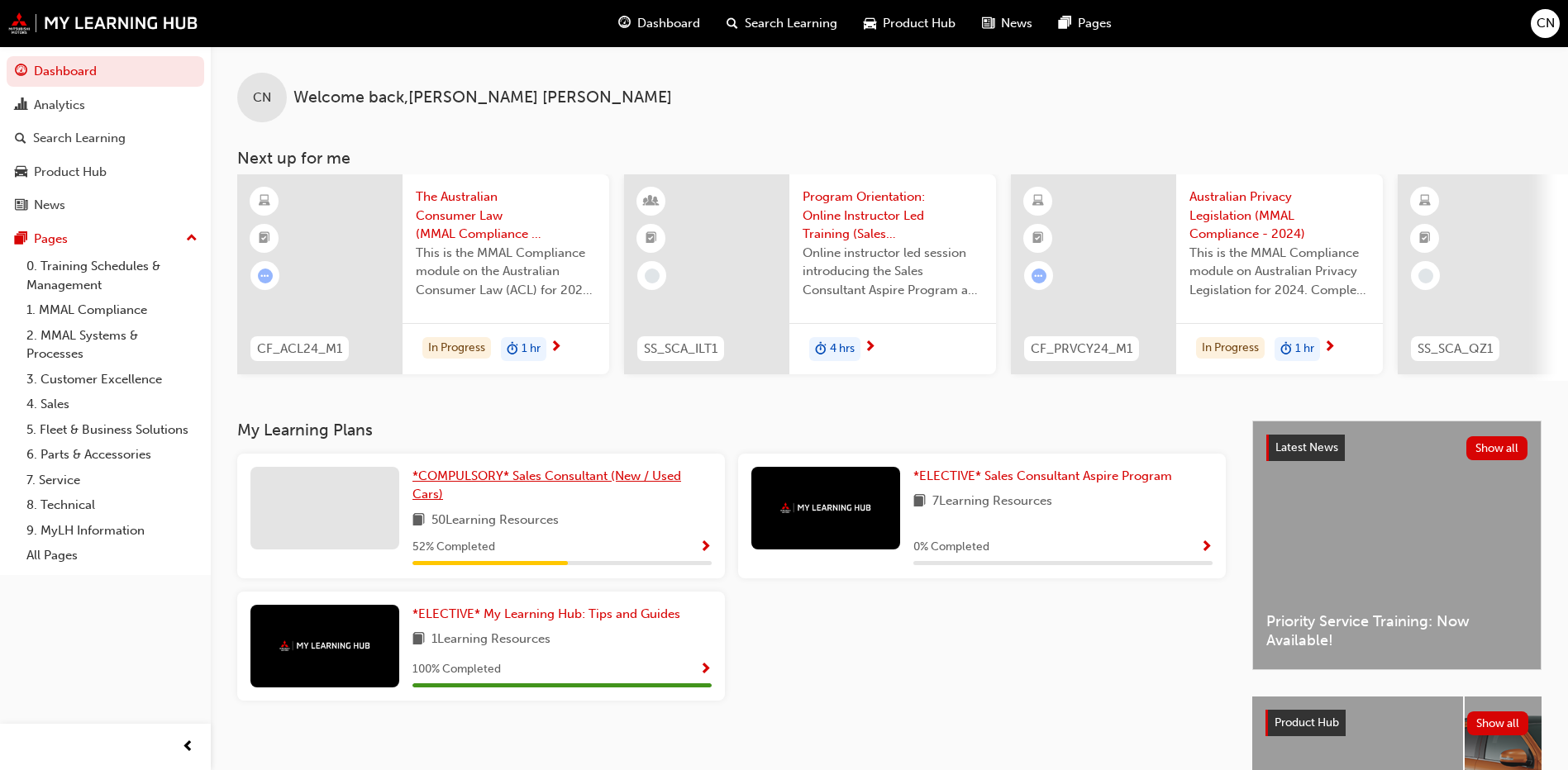
click at [537, 486] on span "*COMPULSORY* Sales Consultant (New / Used Cars)" at bounding box center [547, 485] width 269 height 33
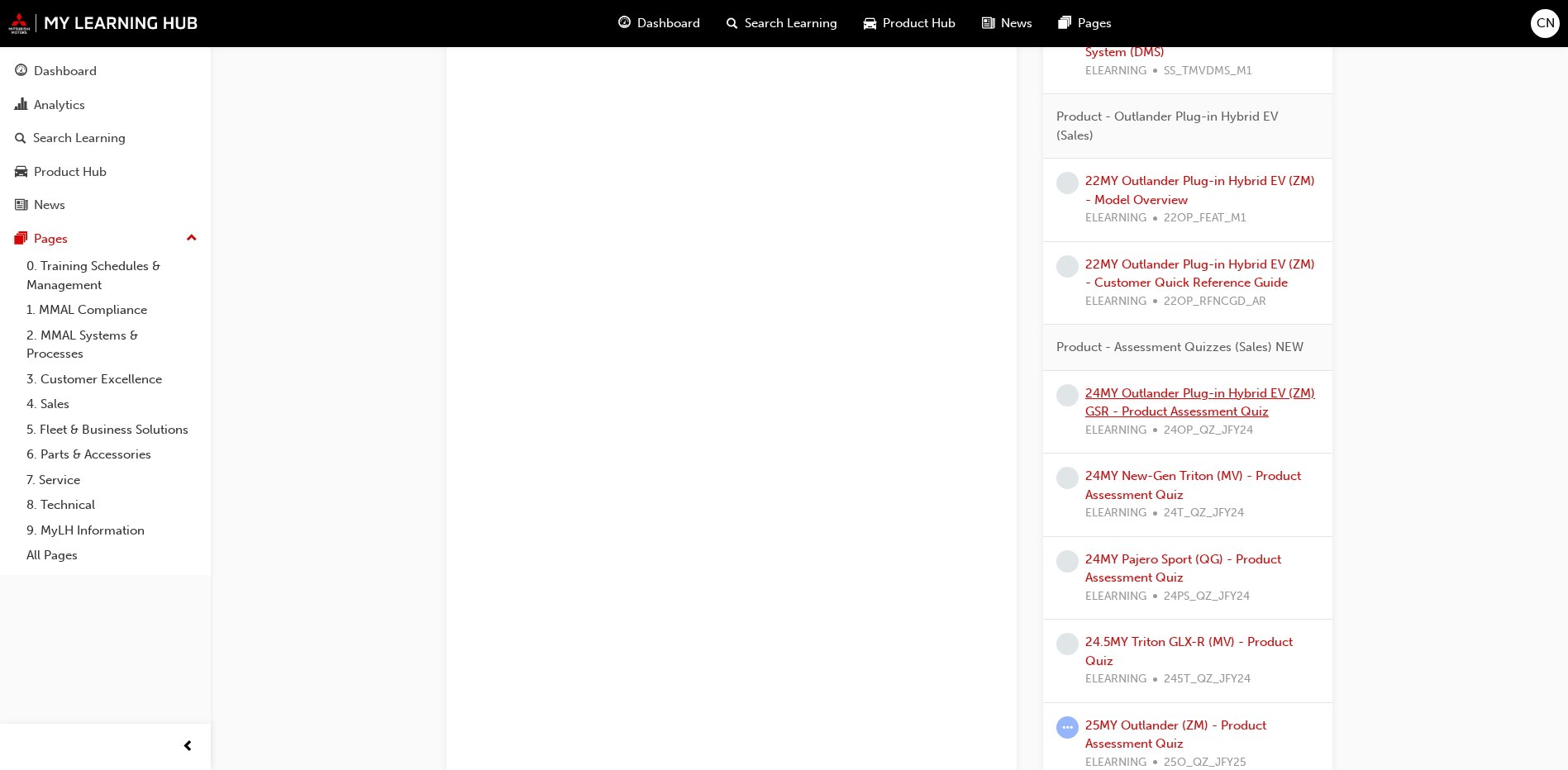
scroll to position [2217, 0]
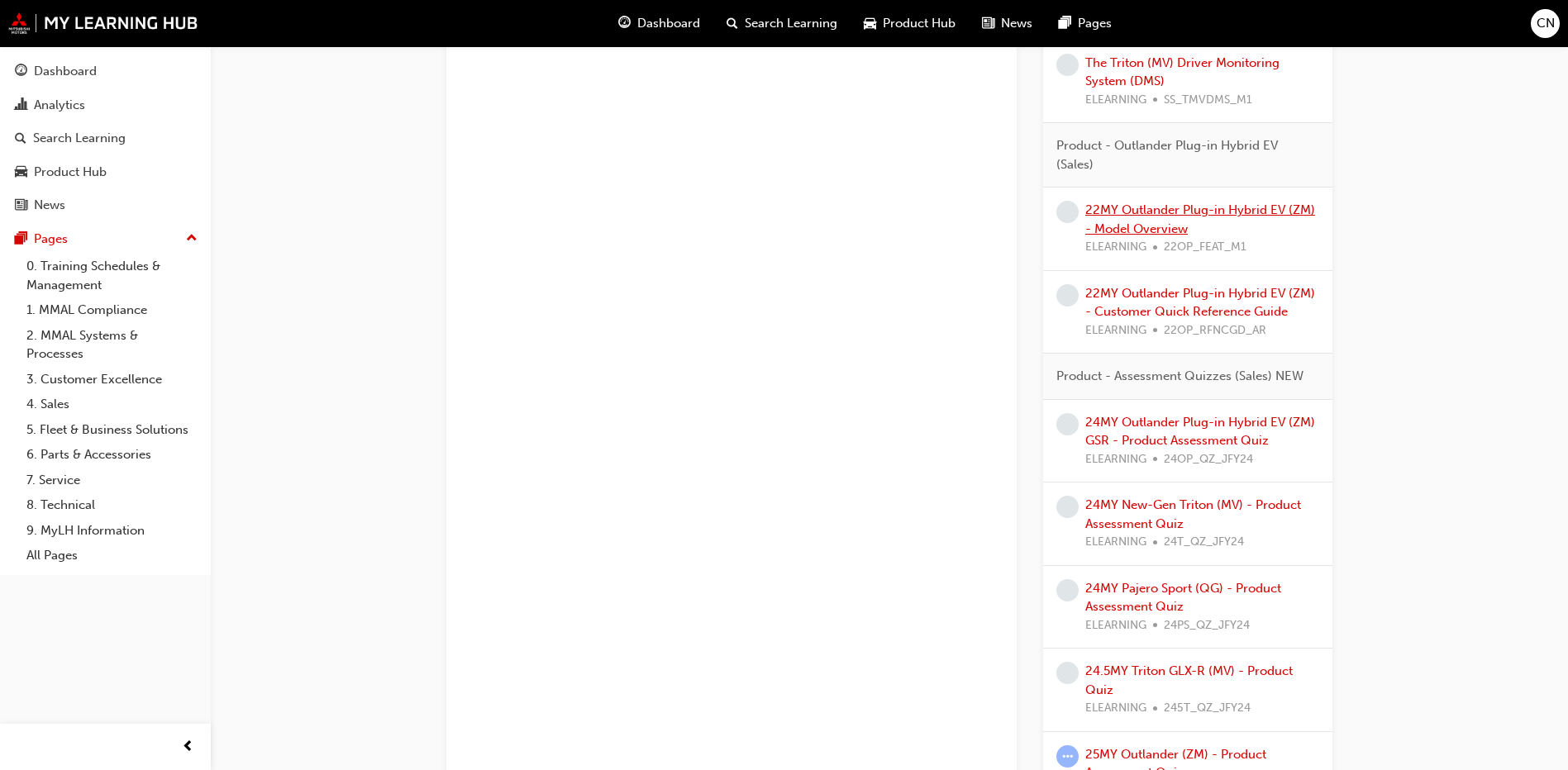
click at [1152, 232] on link "22MY Outlander Plug-in Hybrid EV (ZM) - Model Overview" at bounding box center [1200, 219] width 230 height 33
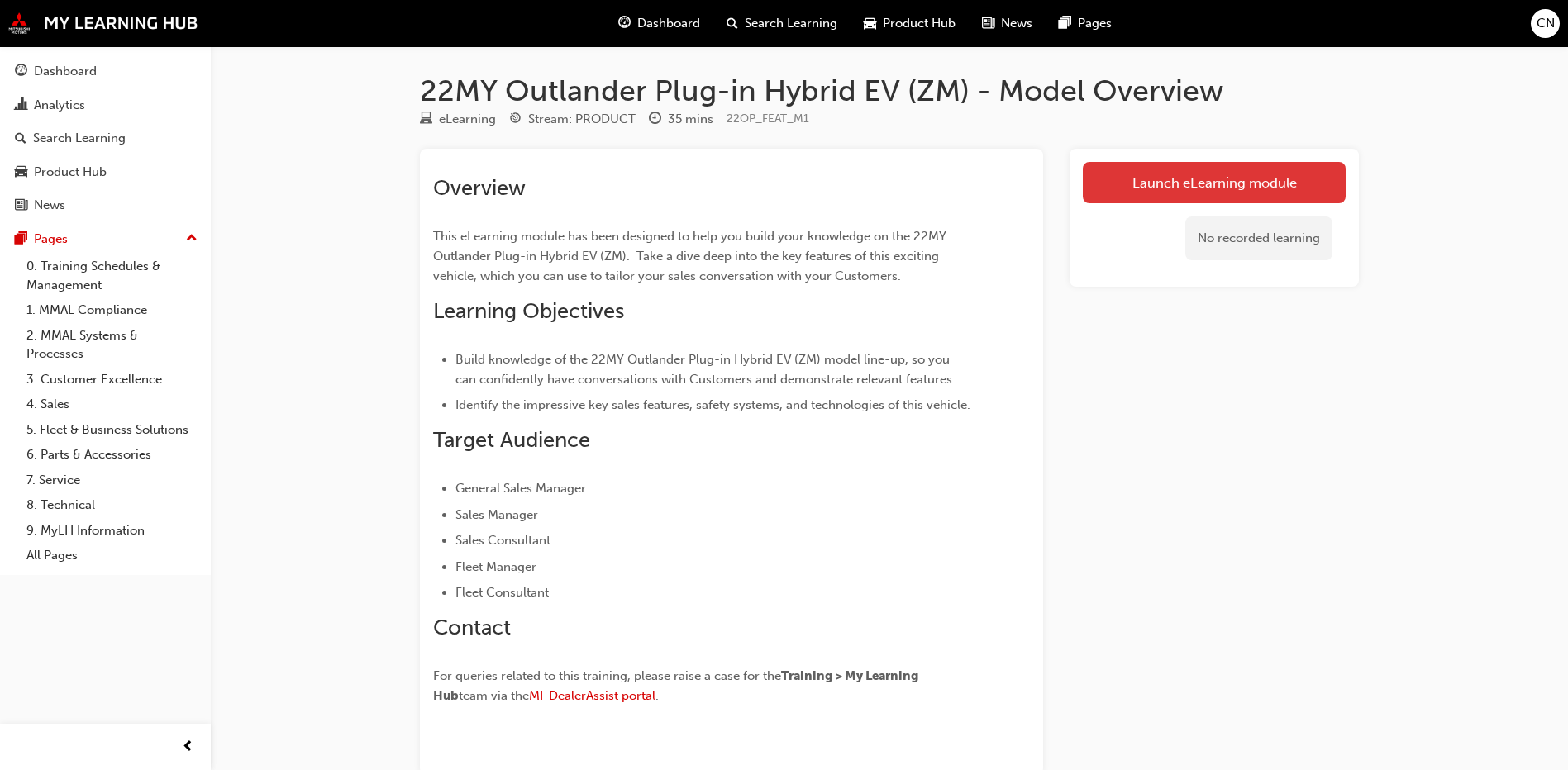
click at [1144, 191] on link "Launch eLearning module" at bounding box center [1214, 182] width 263 height 41
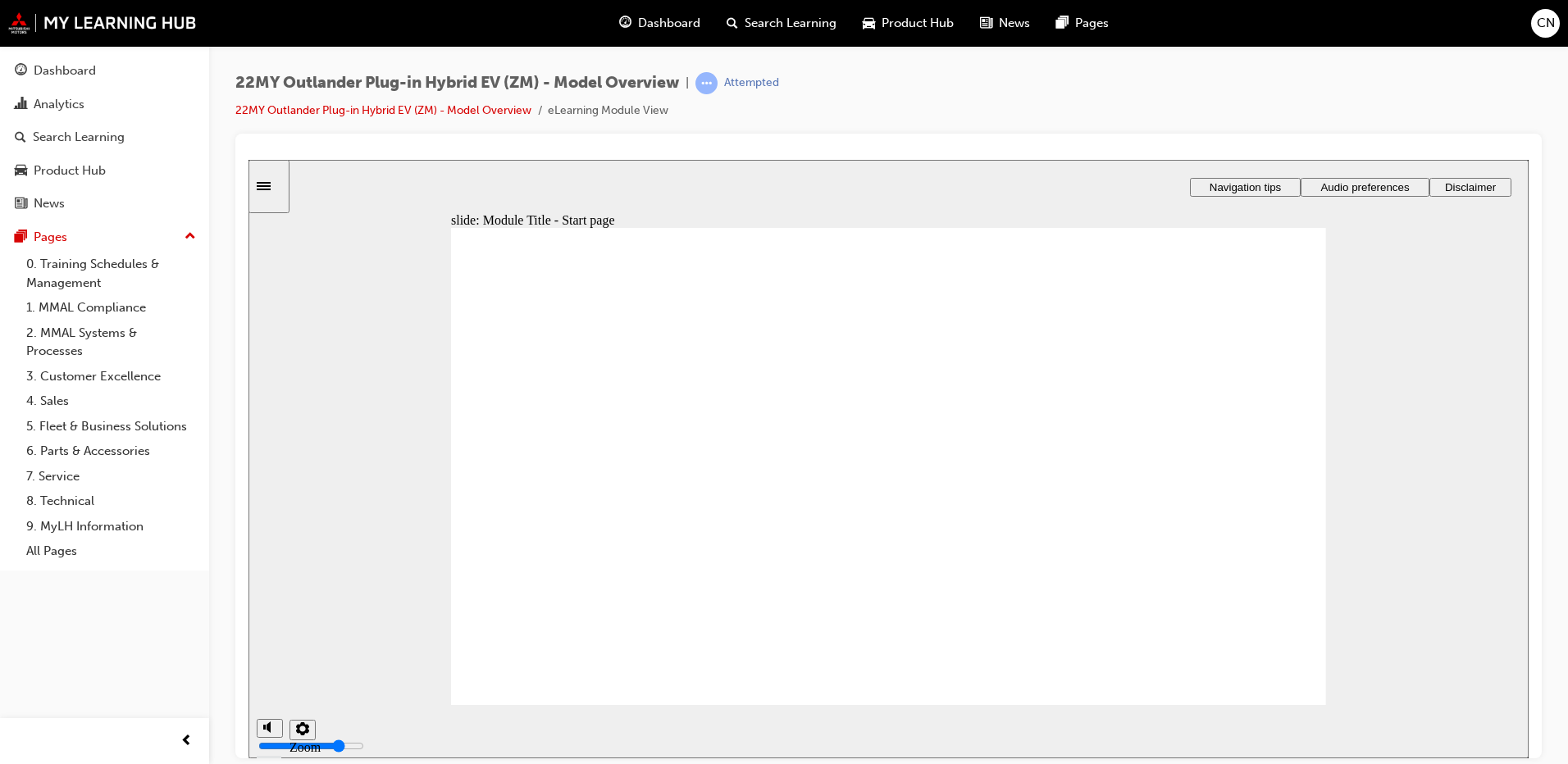
click at [1326, 184] on span "Audio preferences" at bounding box center [1364, 186] width 89 height 12
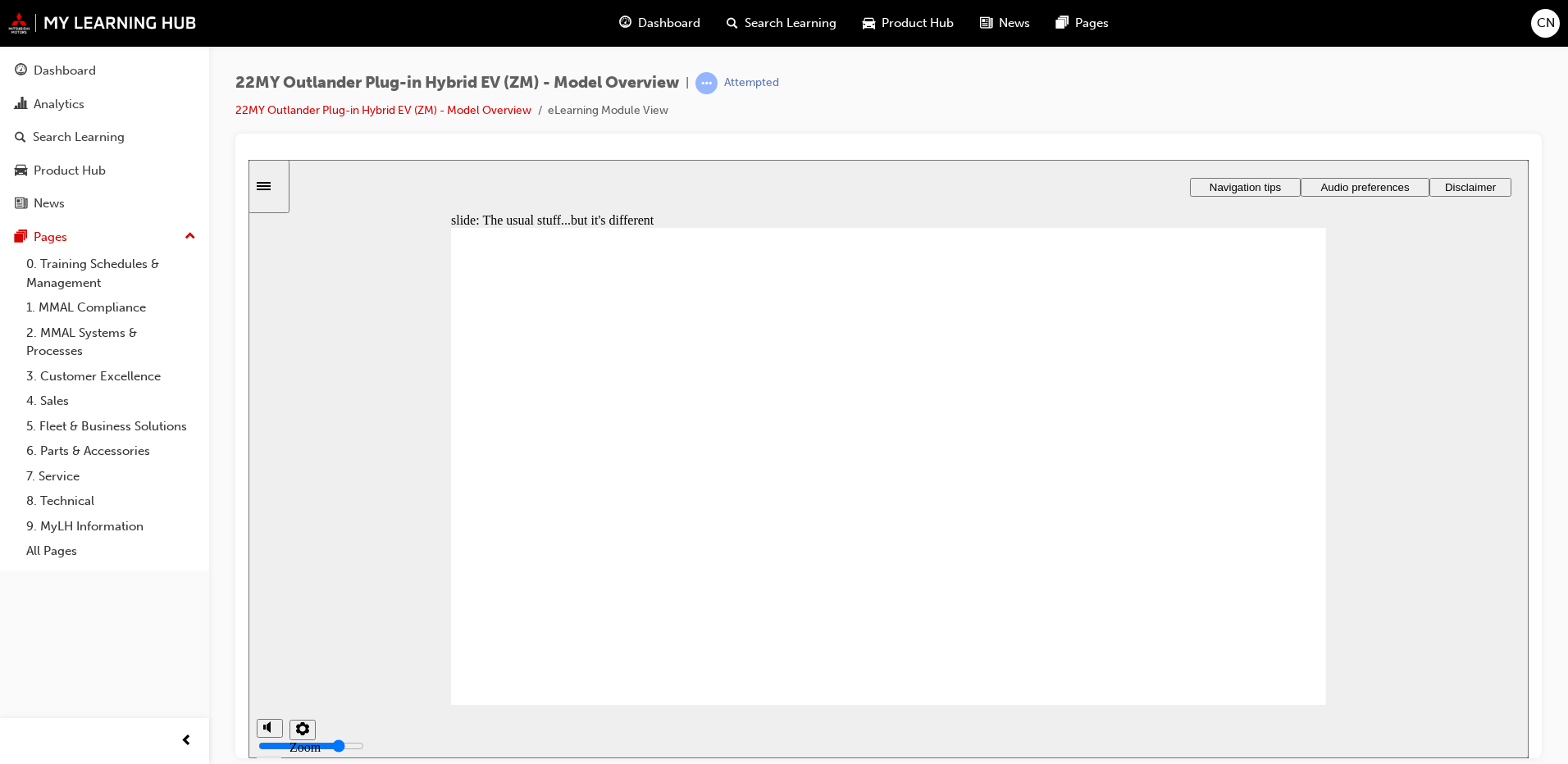
radio input "true"
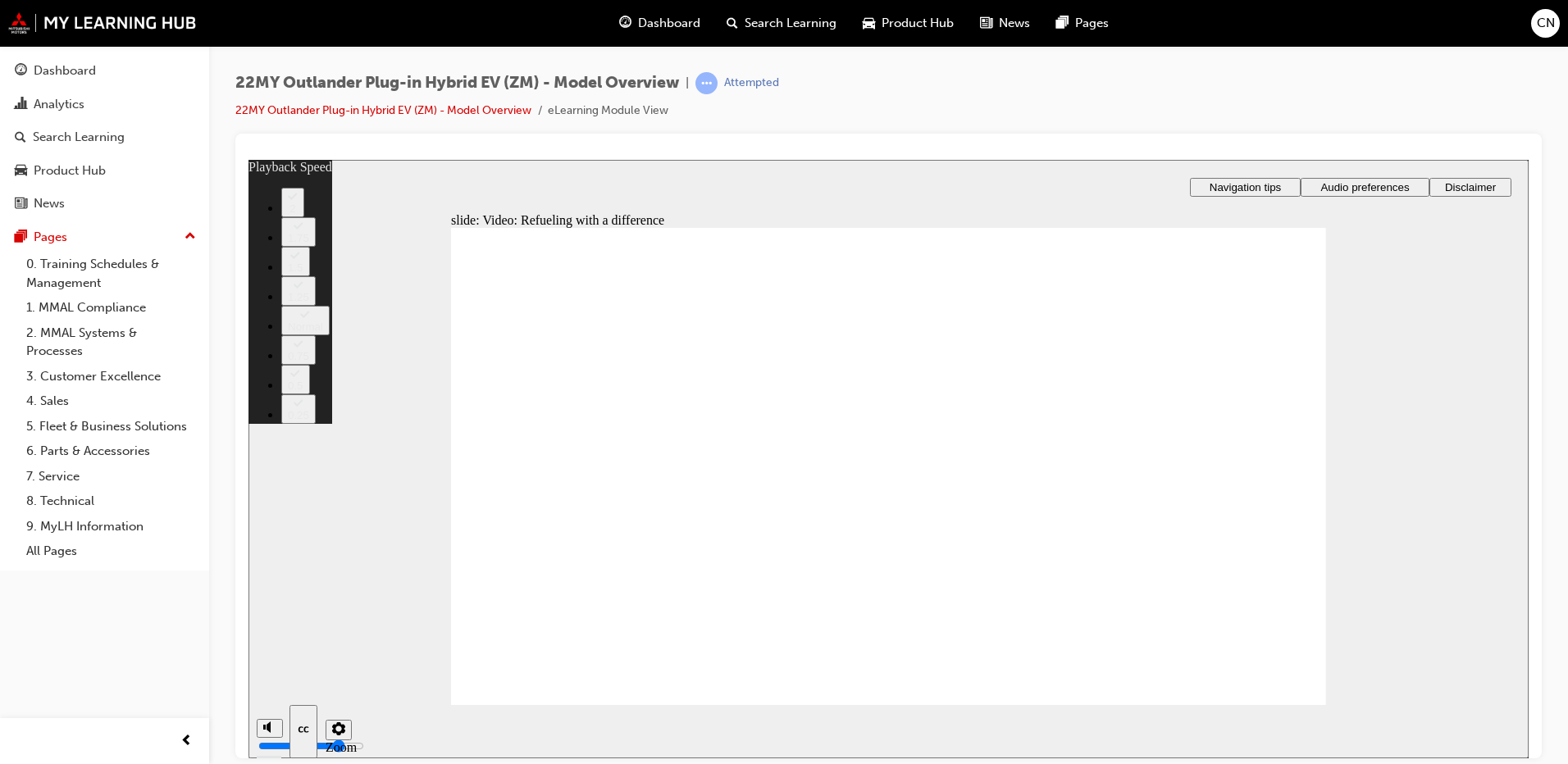
type input "36"
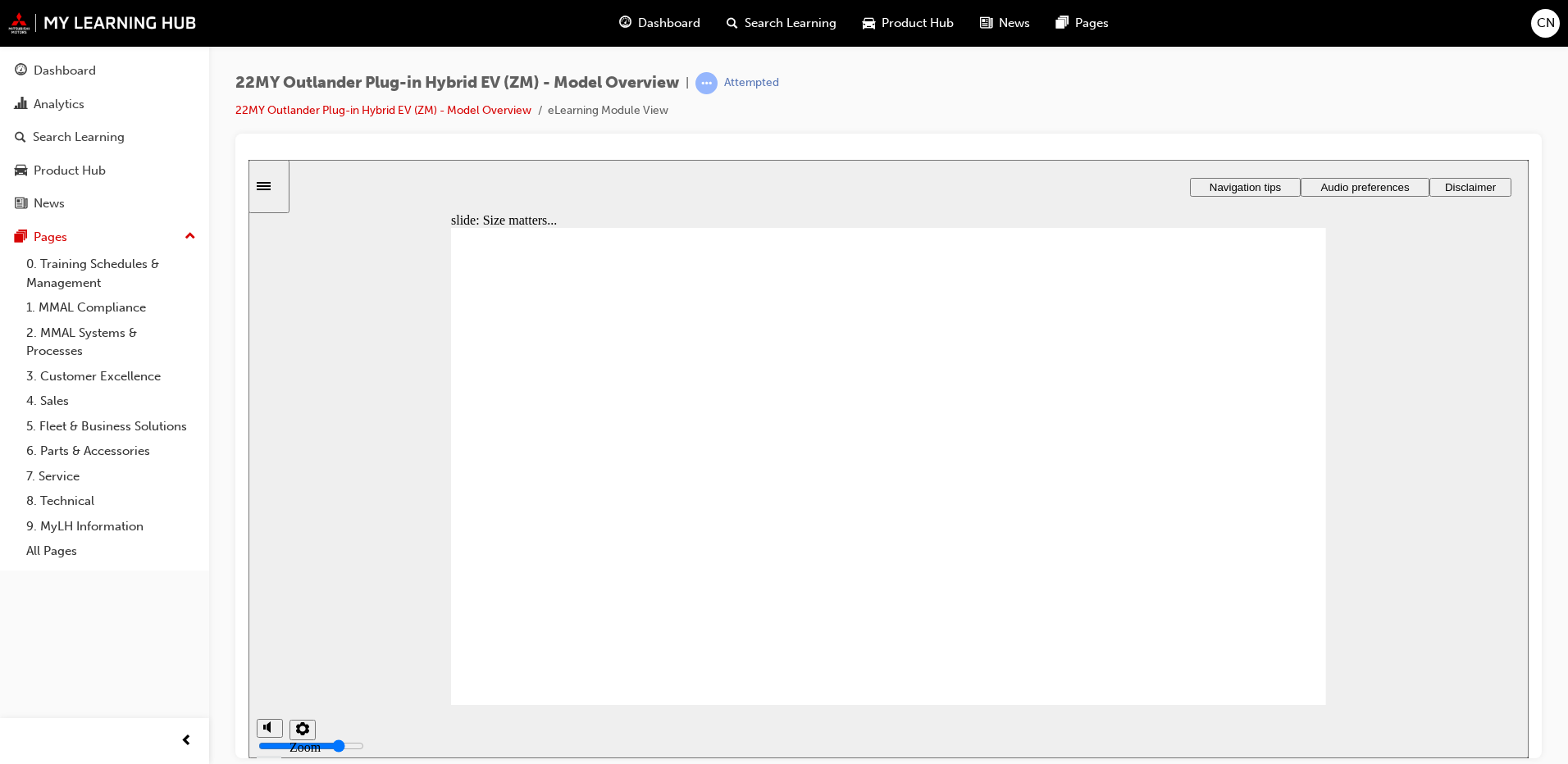
checkbox input "true"
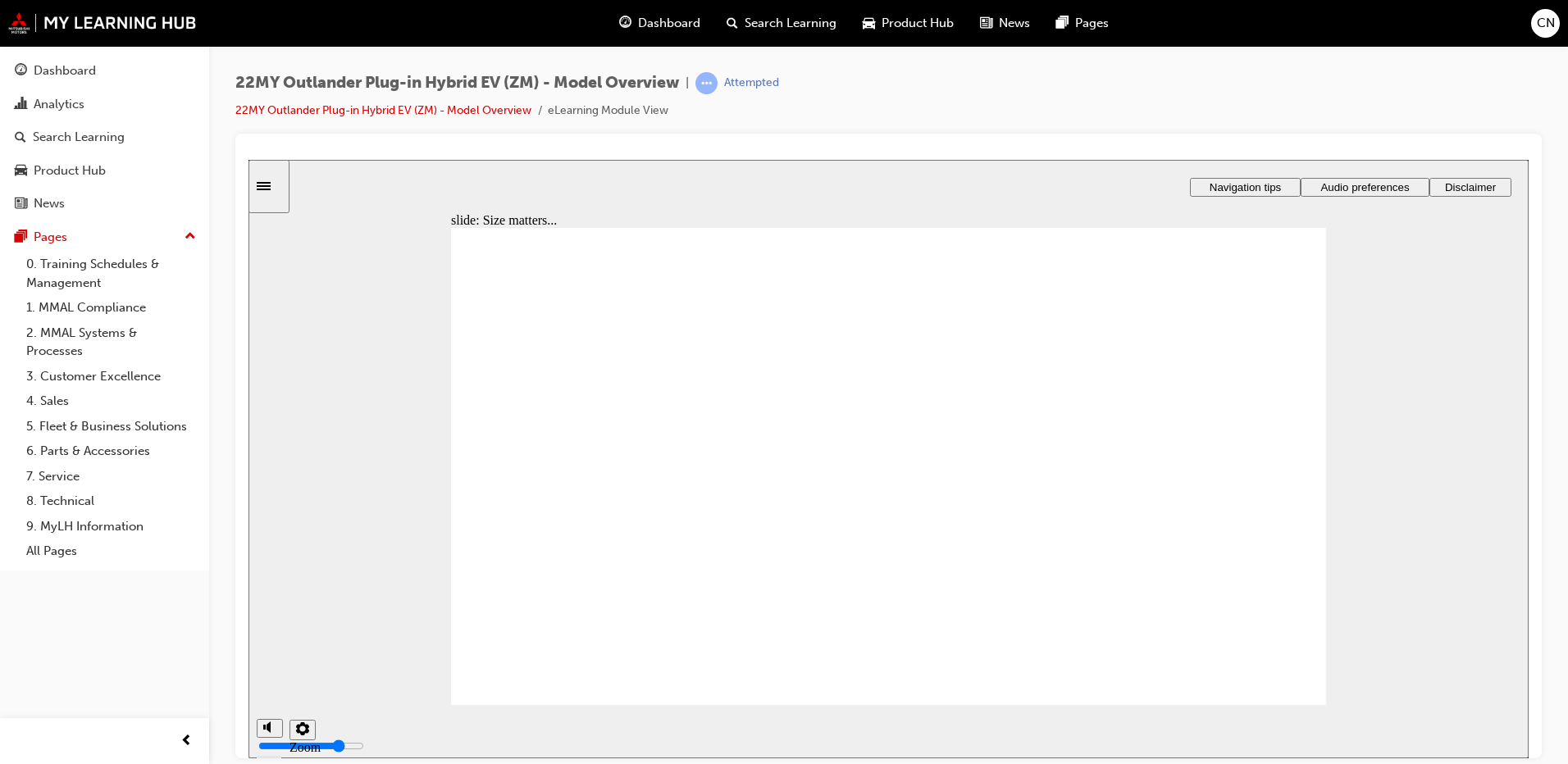
checkbox input "true"
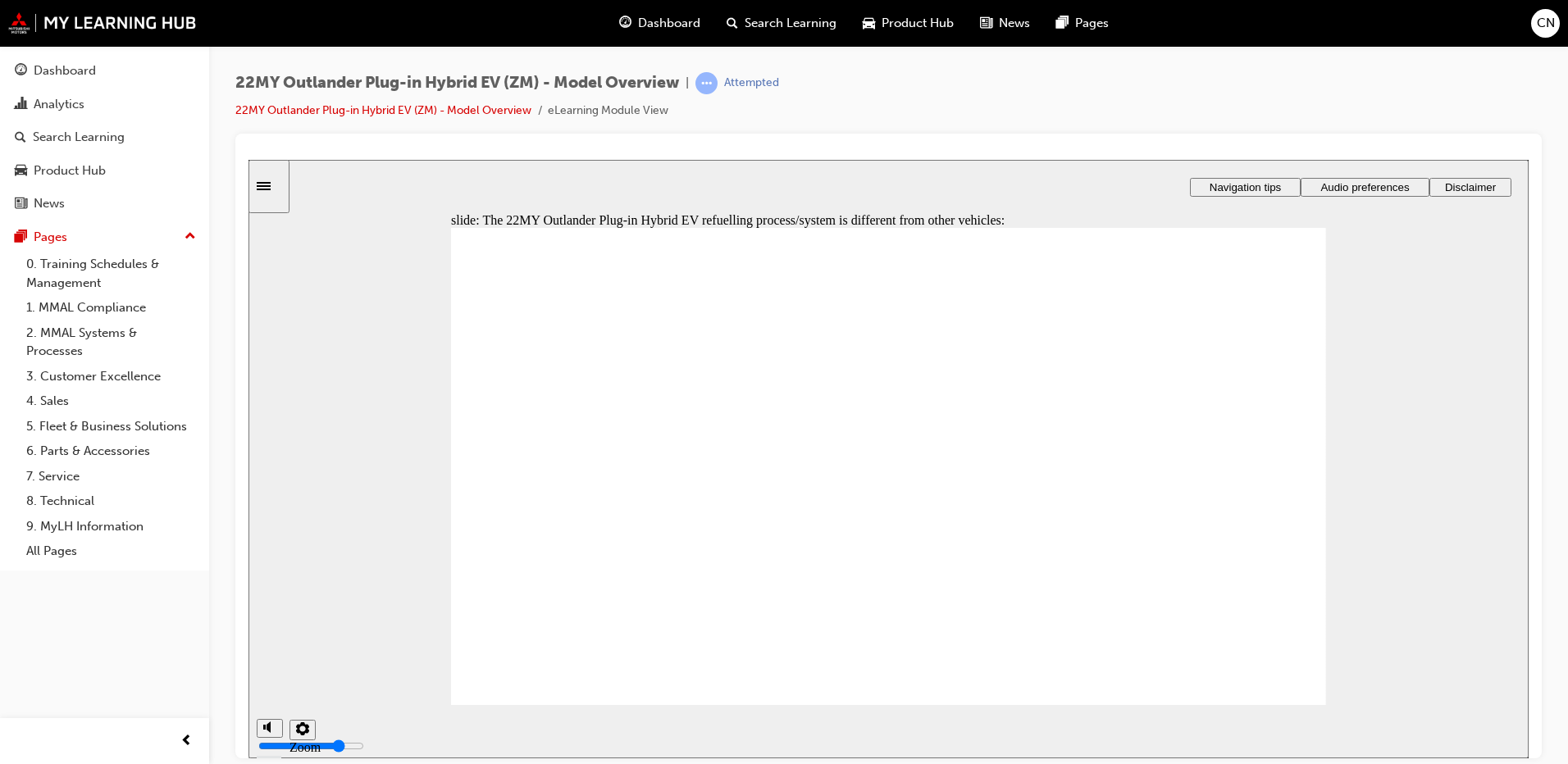
checkbox input "true"
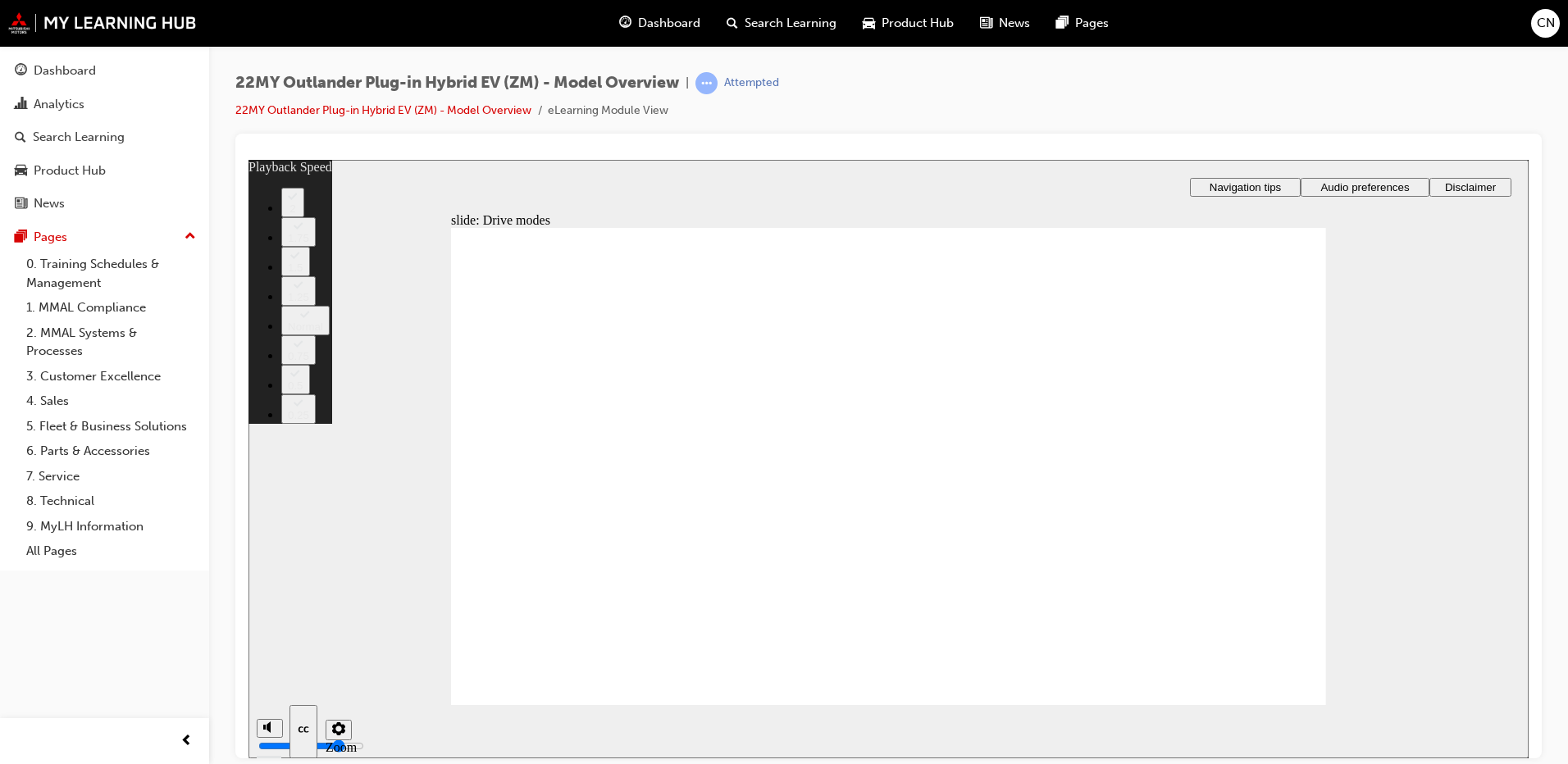
type input "9"
